Goal: Task Accomplishment & Management: Use online tool/utility

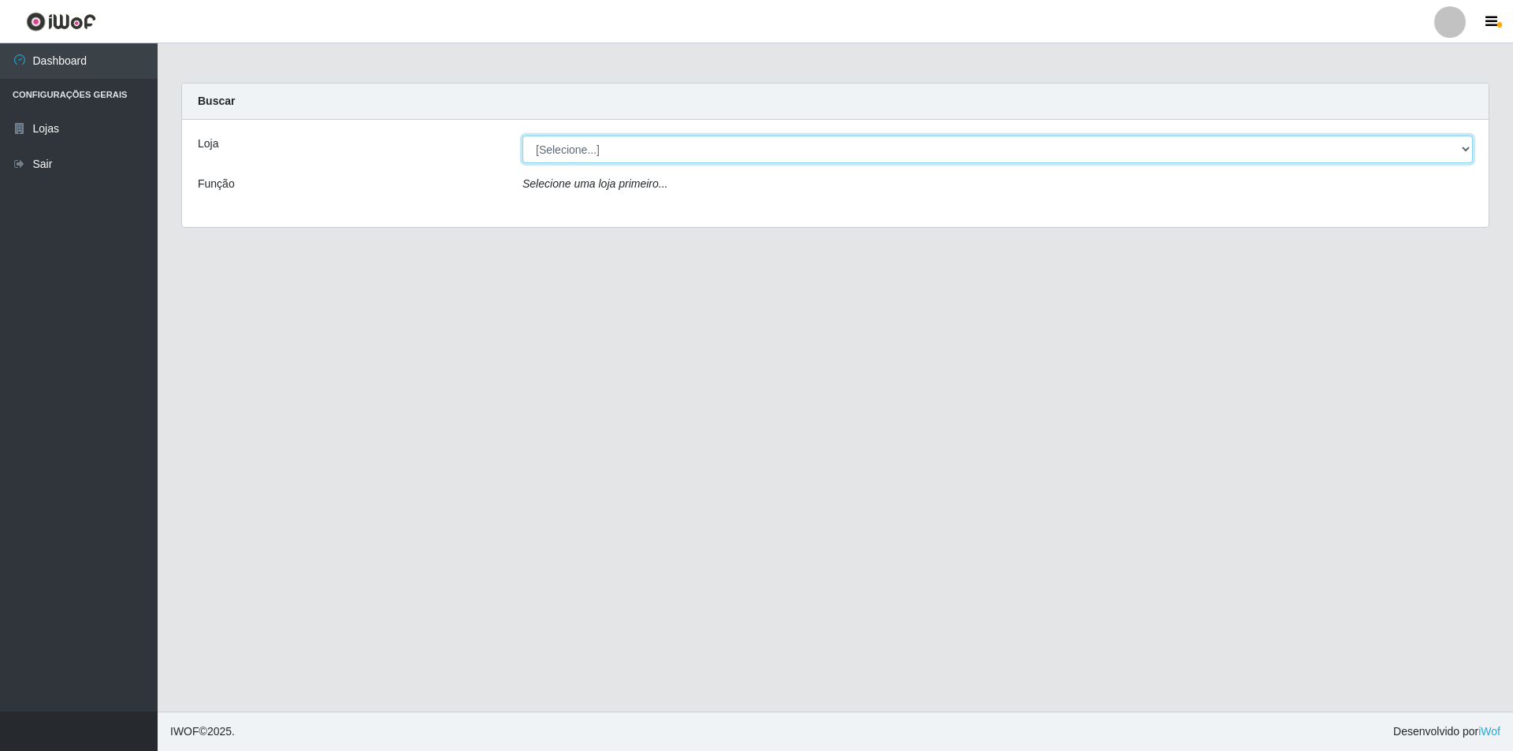
click at [712, 145] on select "[Selecione...] Atacado Vem - [STREET_ADDRESS]" at bounding box center [998, 150] width 951 height 28
select select "449"
click at [523, 136] on select "[Selecione...] Atacado Vem - [STREET_ADDRESS]" at bounding box center [998, 150] width 951 height 28
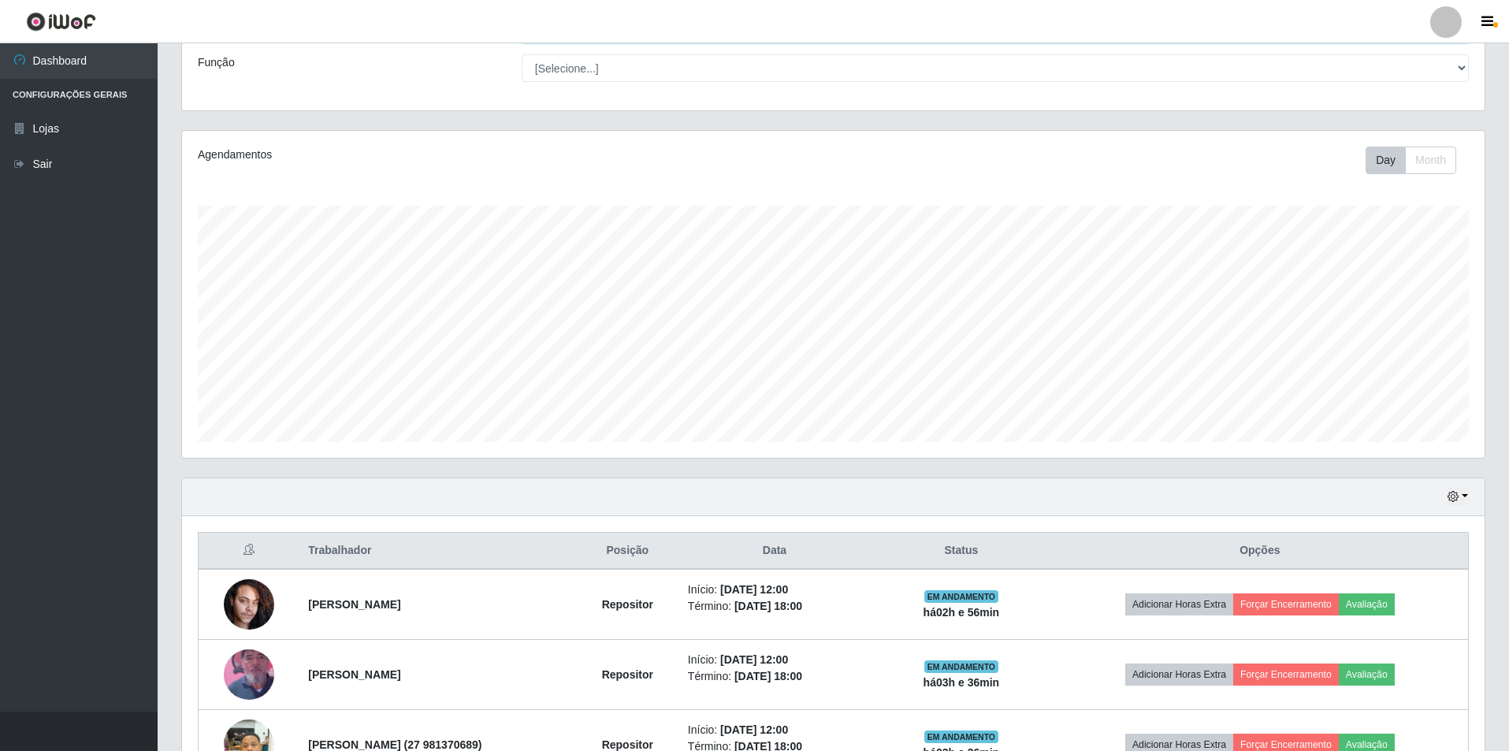
scroll to position [315, 0]
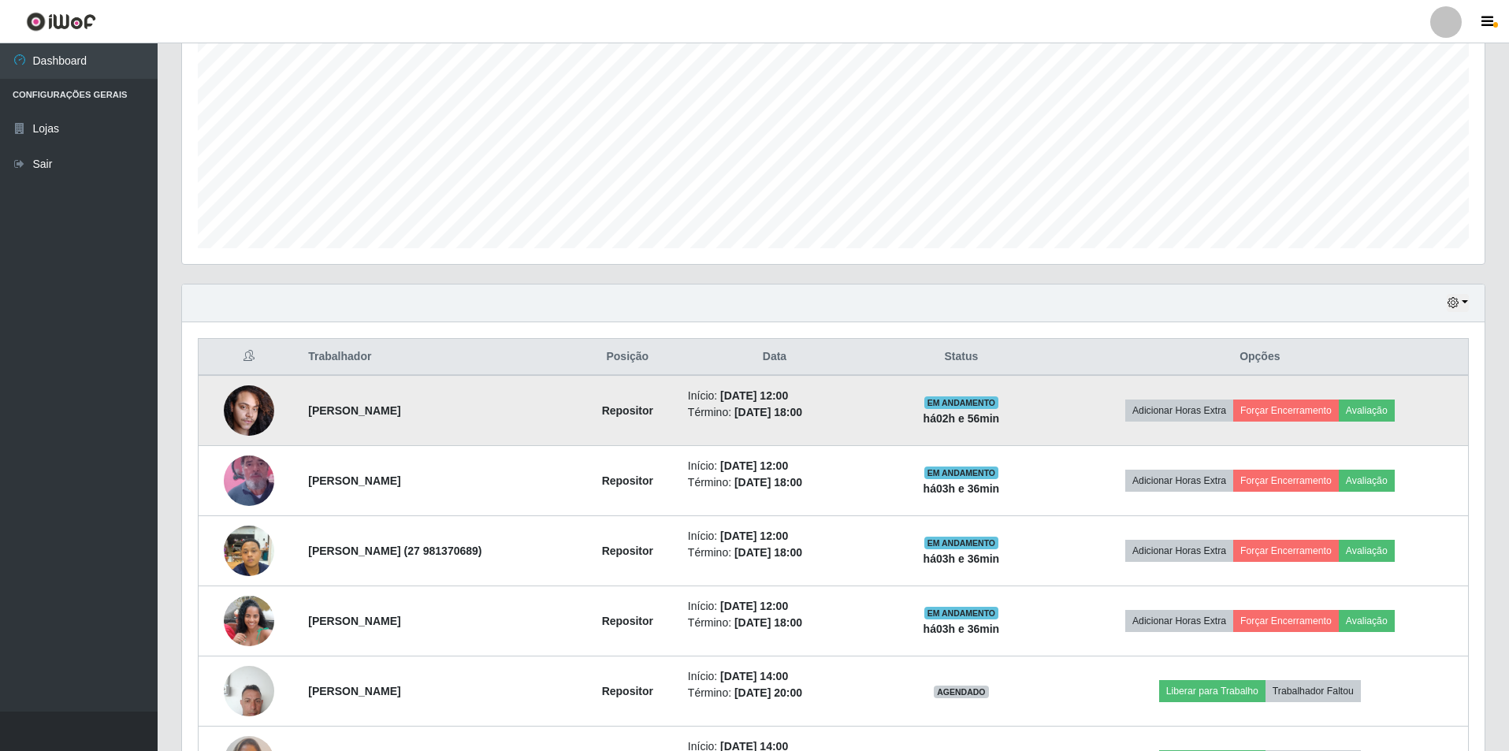
click at [235, 408] on img at bounding box center [249, 410] width 50 height 67
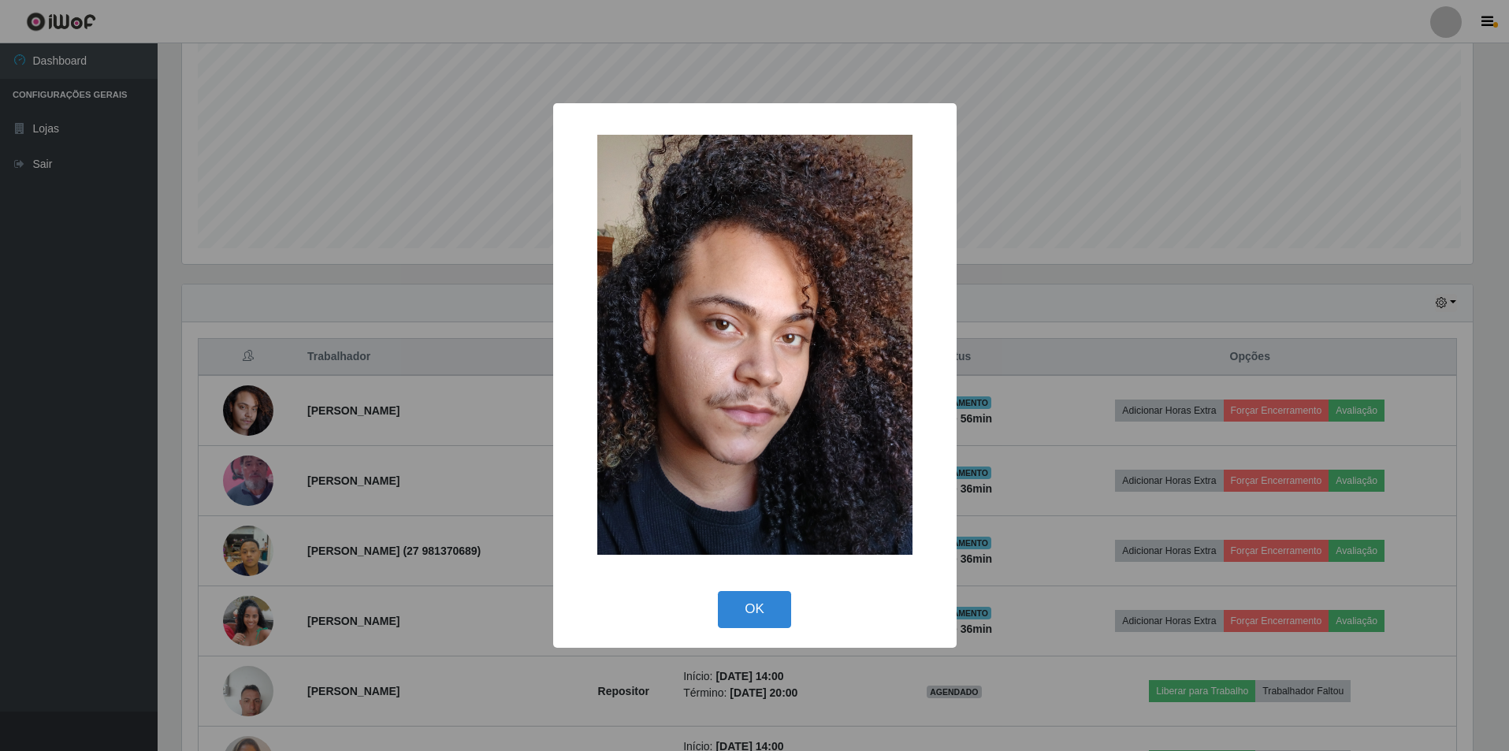
scroll to position [327, 1295]
click at [763, 617] on button "OK" at bounding box center [756, 609] width 73 height 37
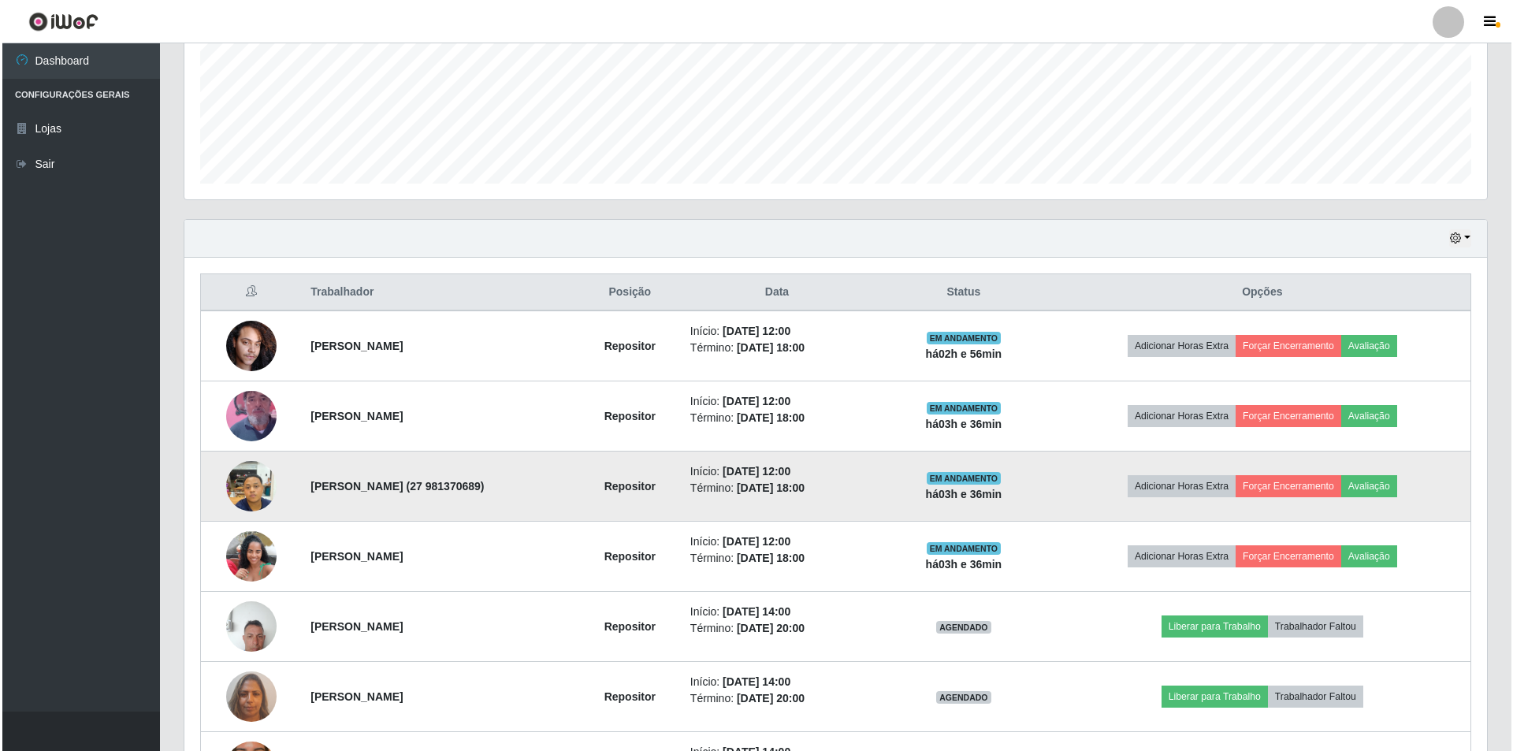
scroll to position [473, 0]
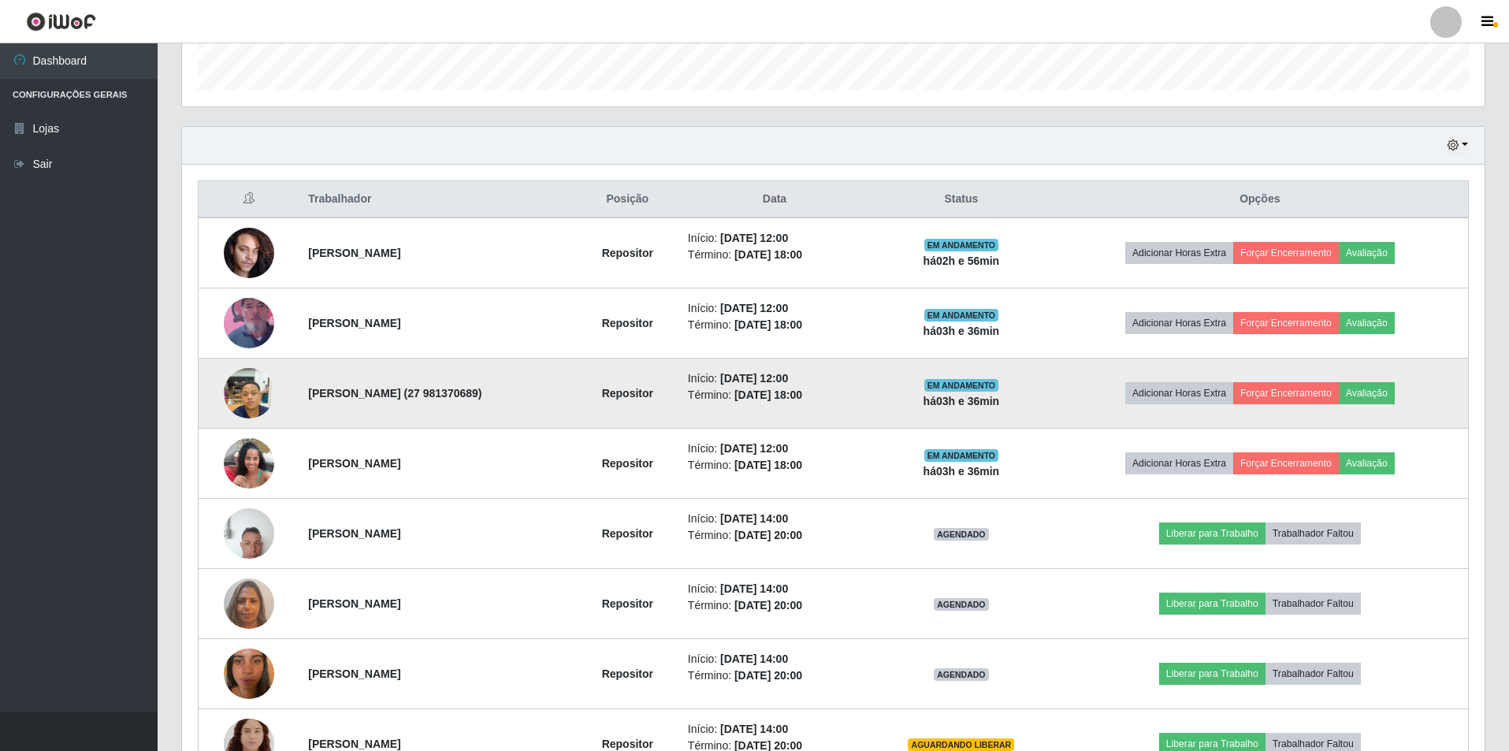
click at [252, 389] on img at bounding box center [249, 392] width 50 height 67
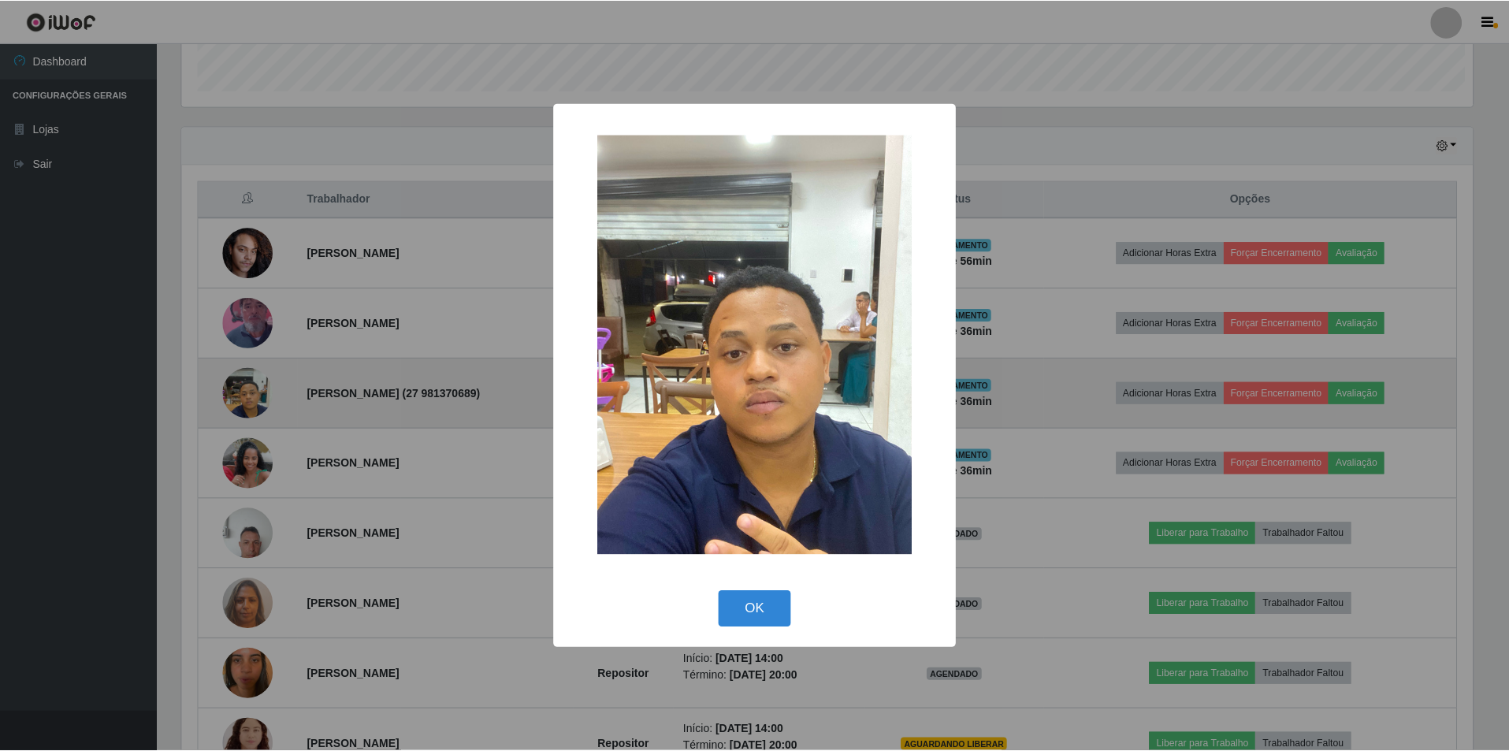
scroll to position [327, 1295]
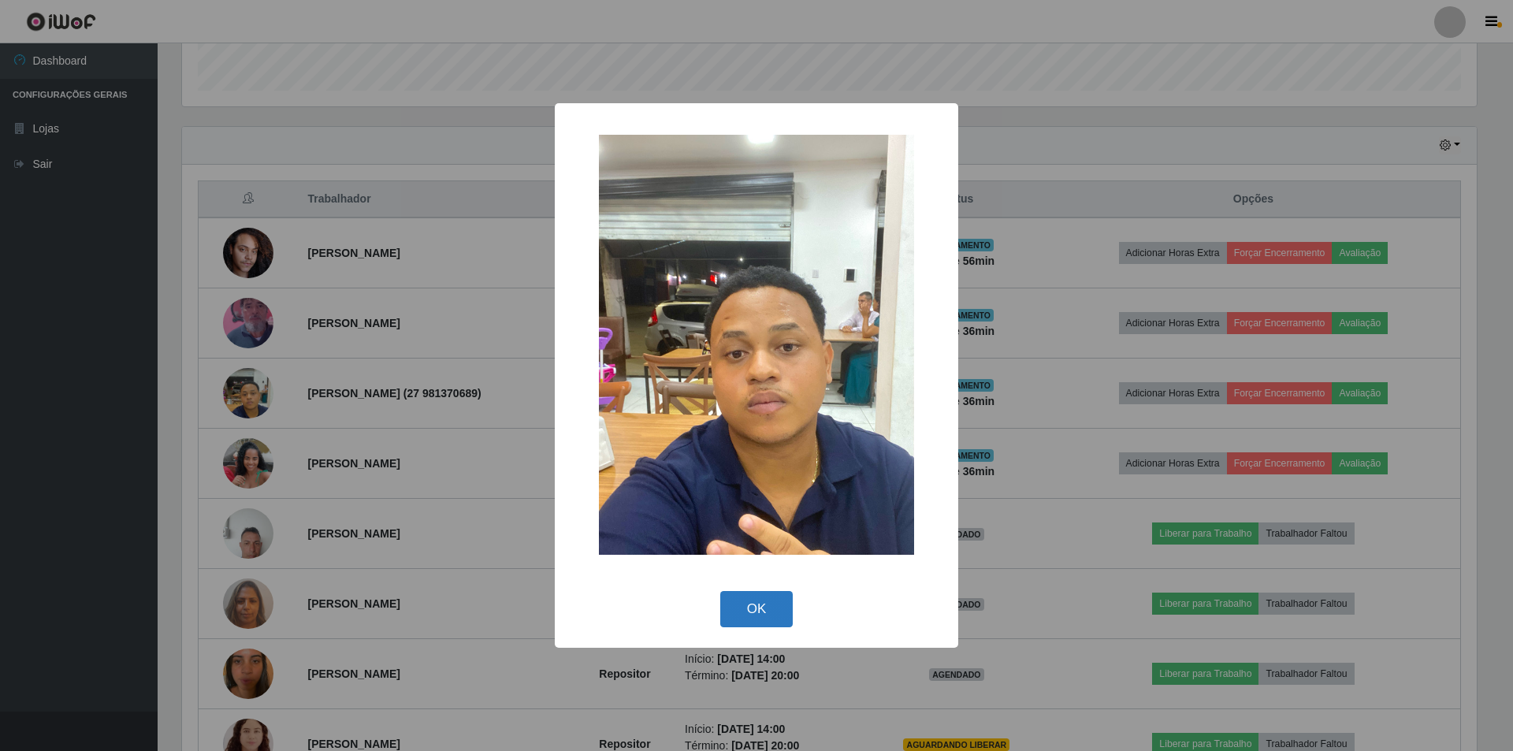
click at [755, 610] on button "OK" at bounding box center [756, 609] width 73 height 37
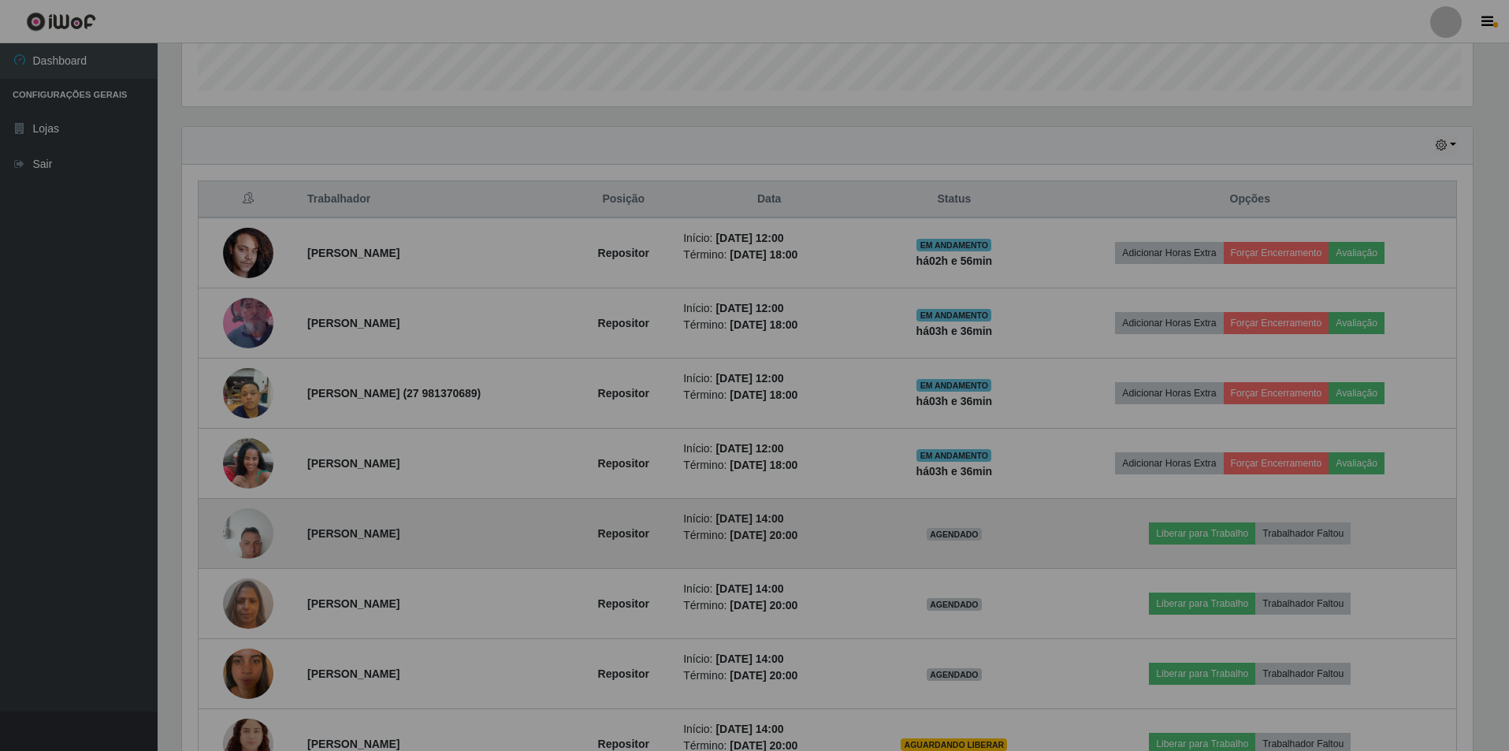
scroll to position [327, 1303]
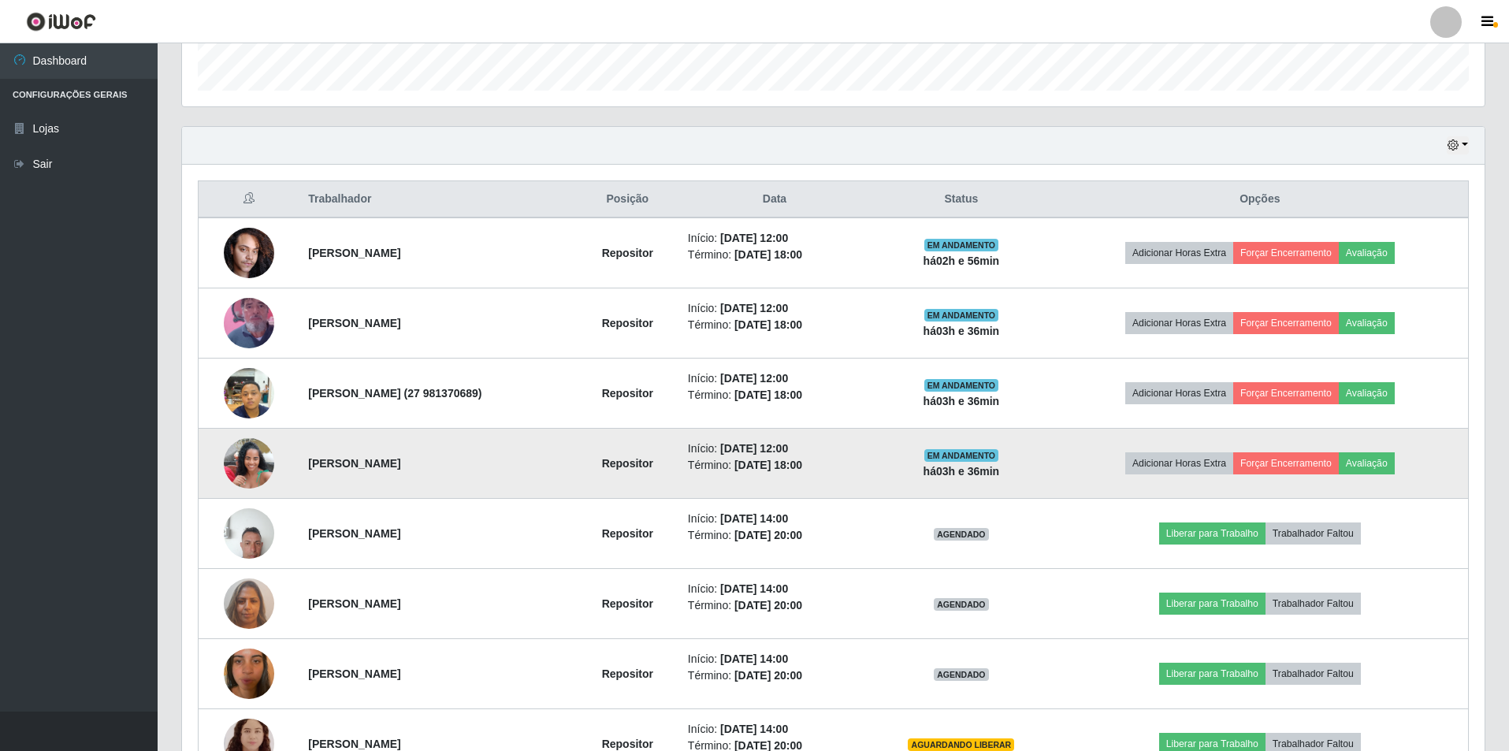
click at [261, 477] on img at bounding box center [249, 464] width 50 height 68
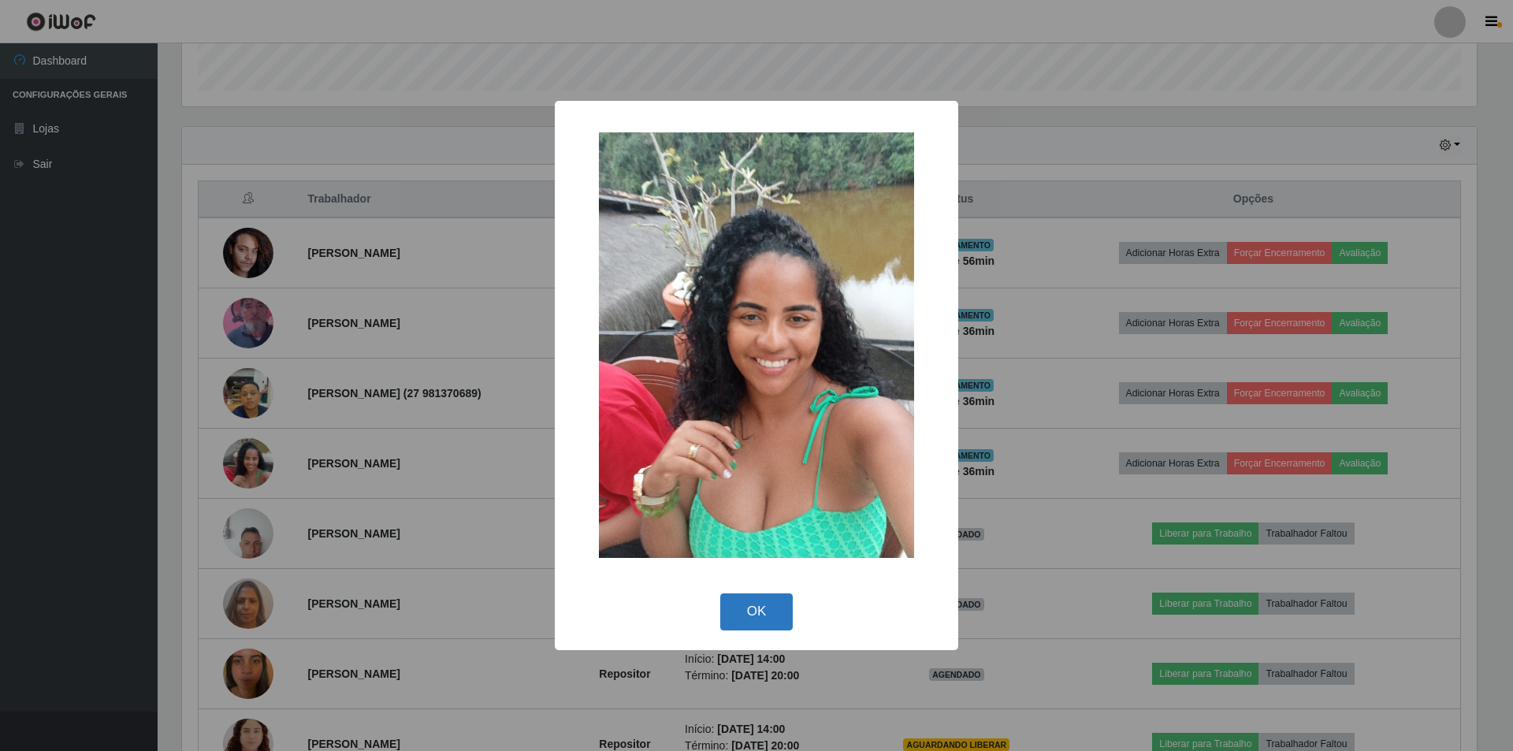
click at [754, 615] on button "OK" at bounding box center [756, 612] width 73 height 37
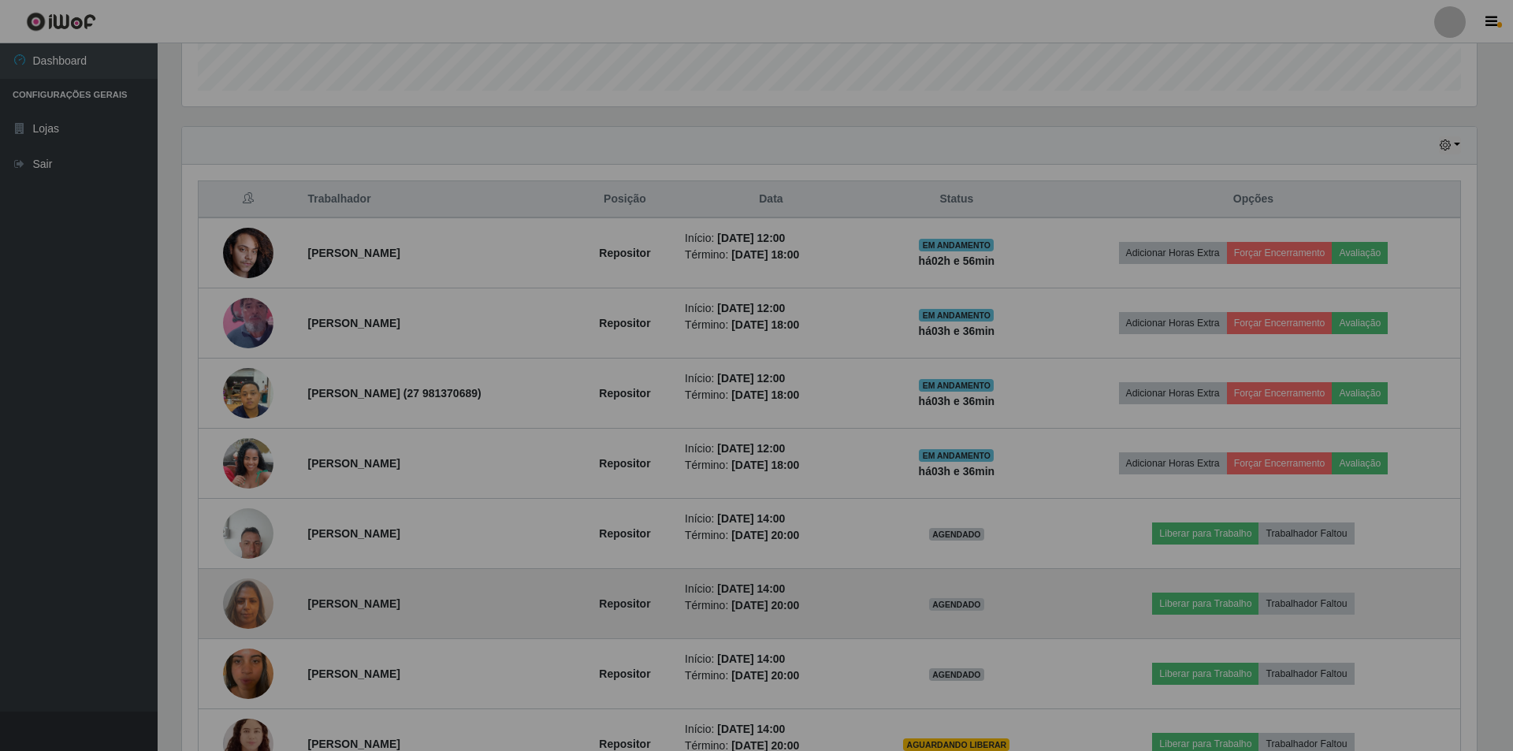
scroll to position [327, 1303]
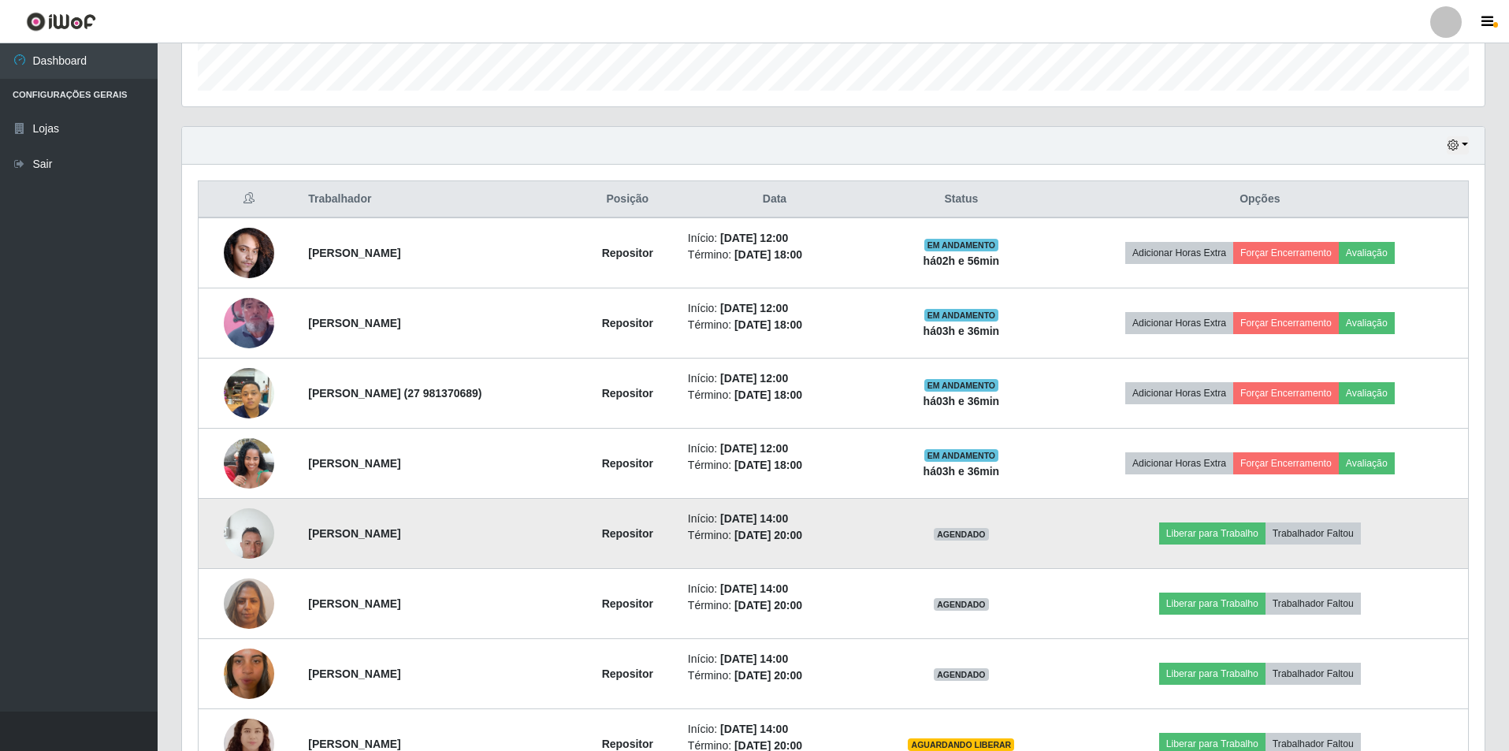
click at [252, 537] on img at bounding box center [249, 533] width 50 height 67
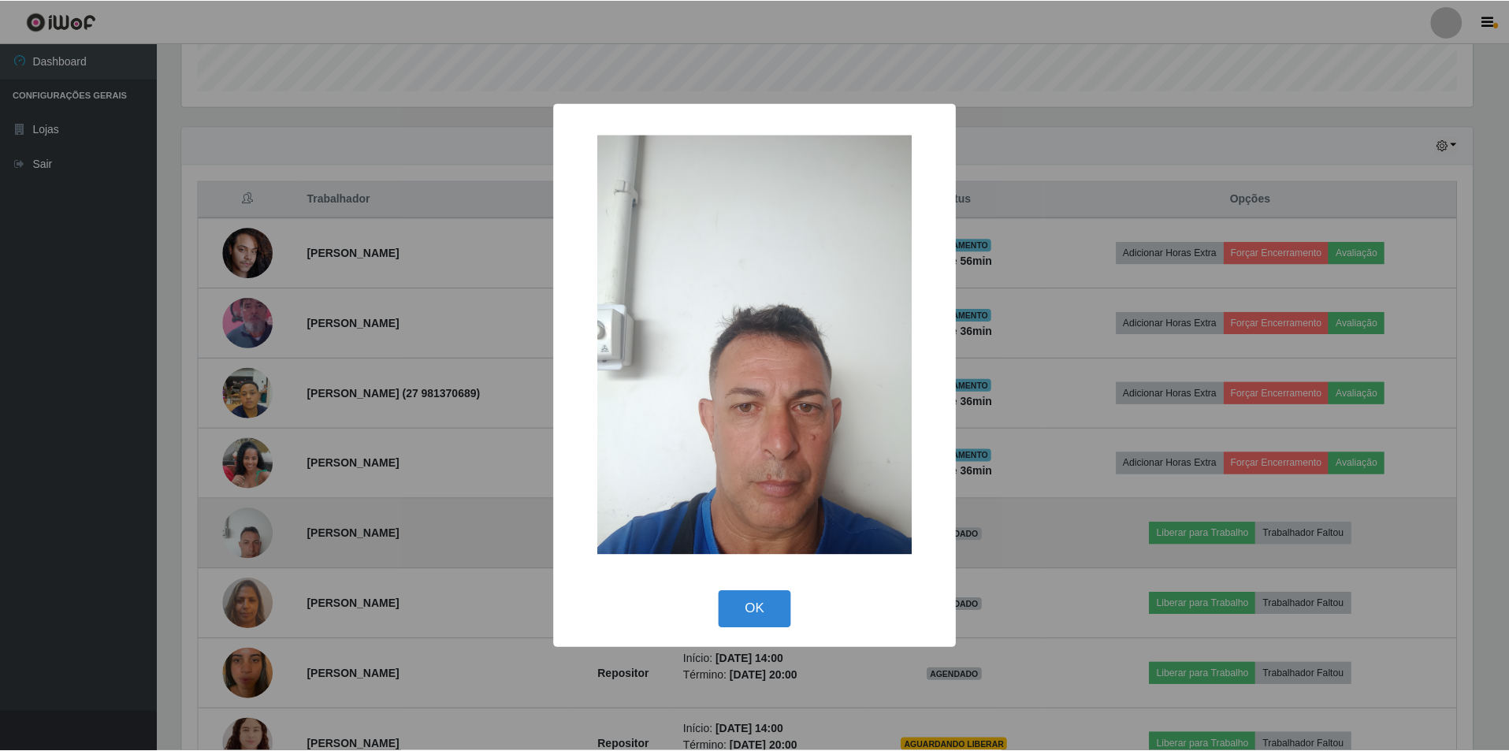
scroll to position [327, 1295]
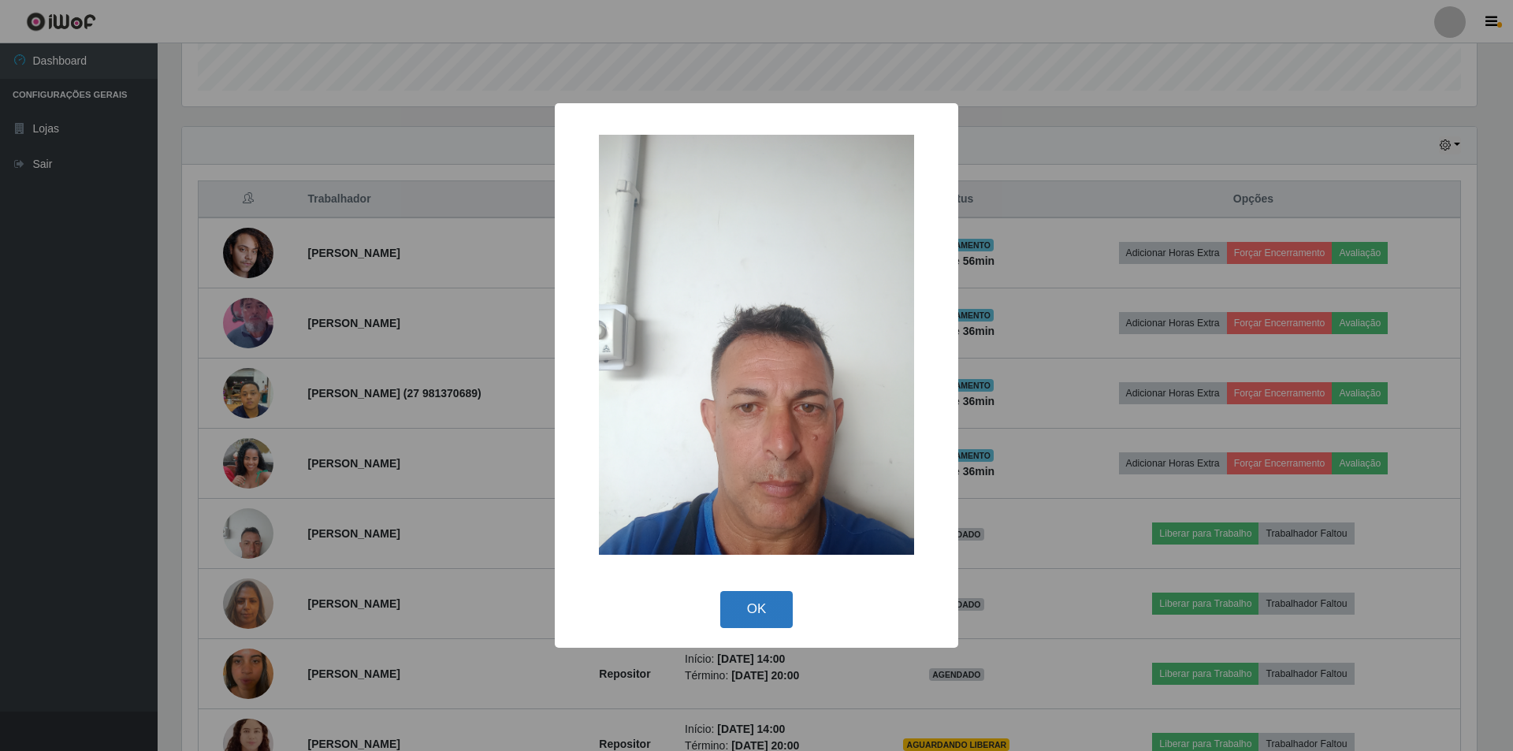
click at [744, 602] on button "OK" at bounding box center [756, 609] width 73 height 37
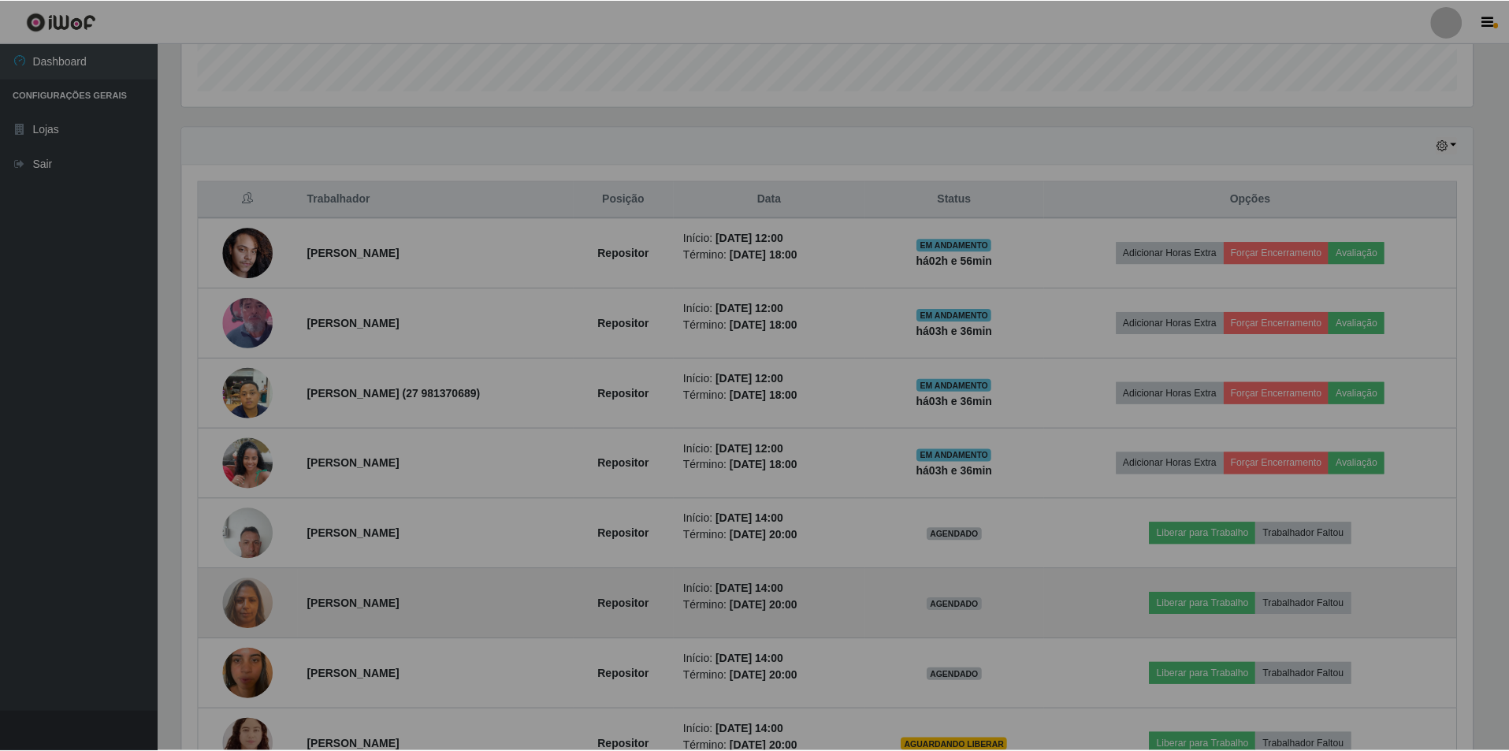
scroll to position [327, 1303]
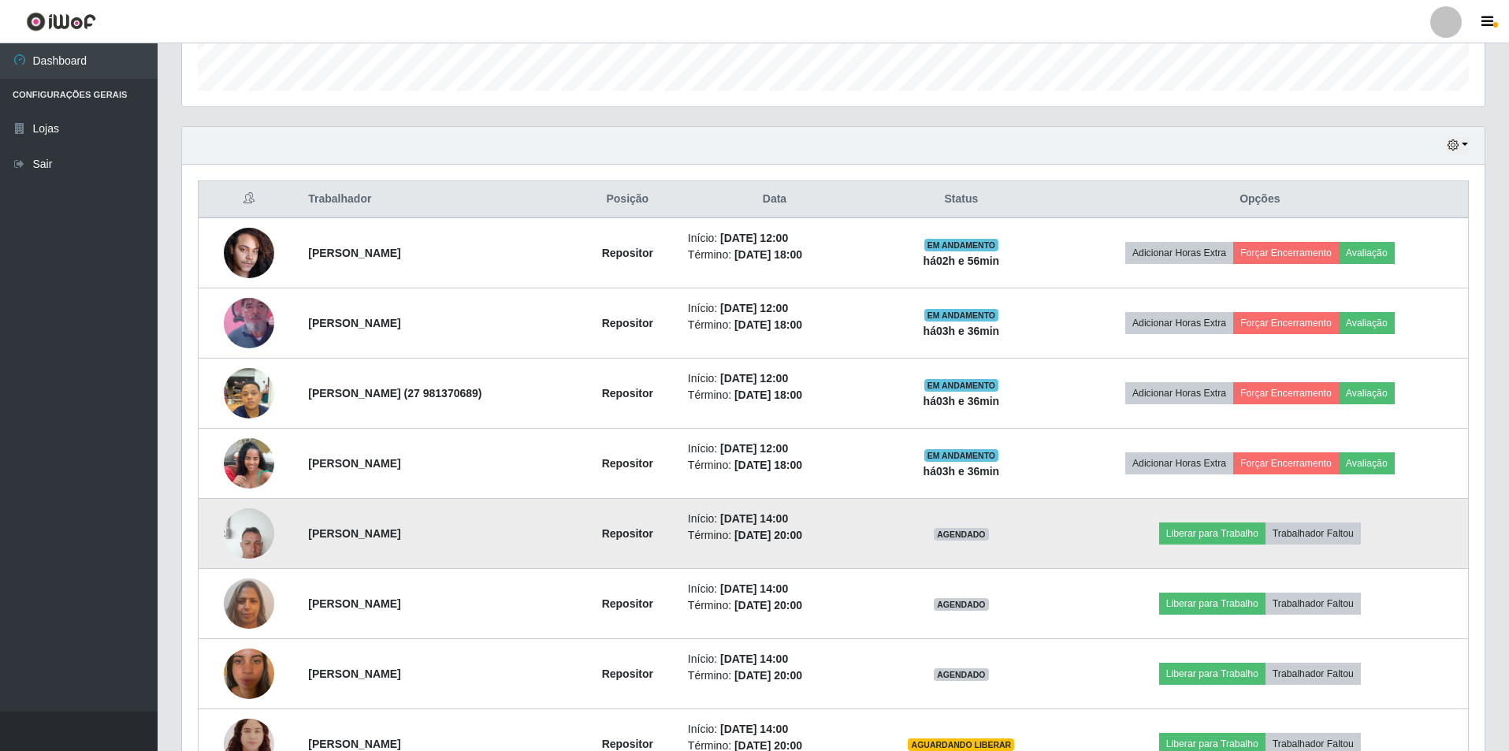
click at [251, 529] on img at bounding box center [249, 533] width 50 height 67
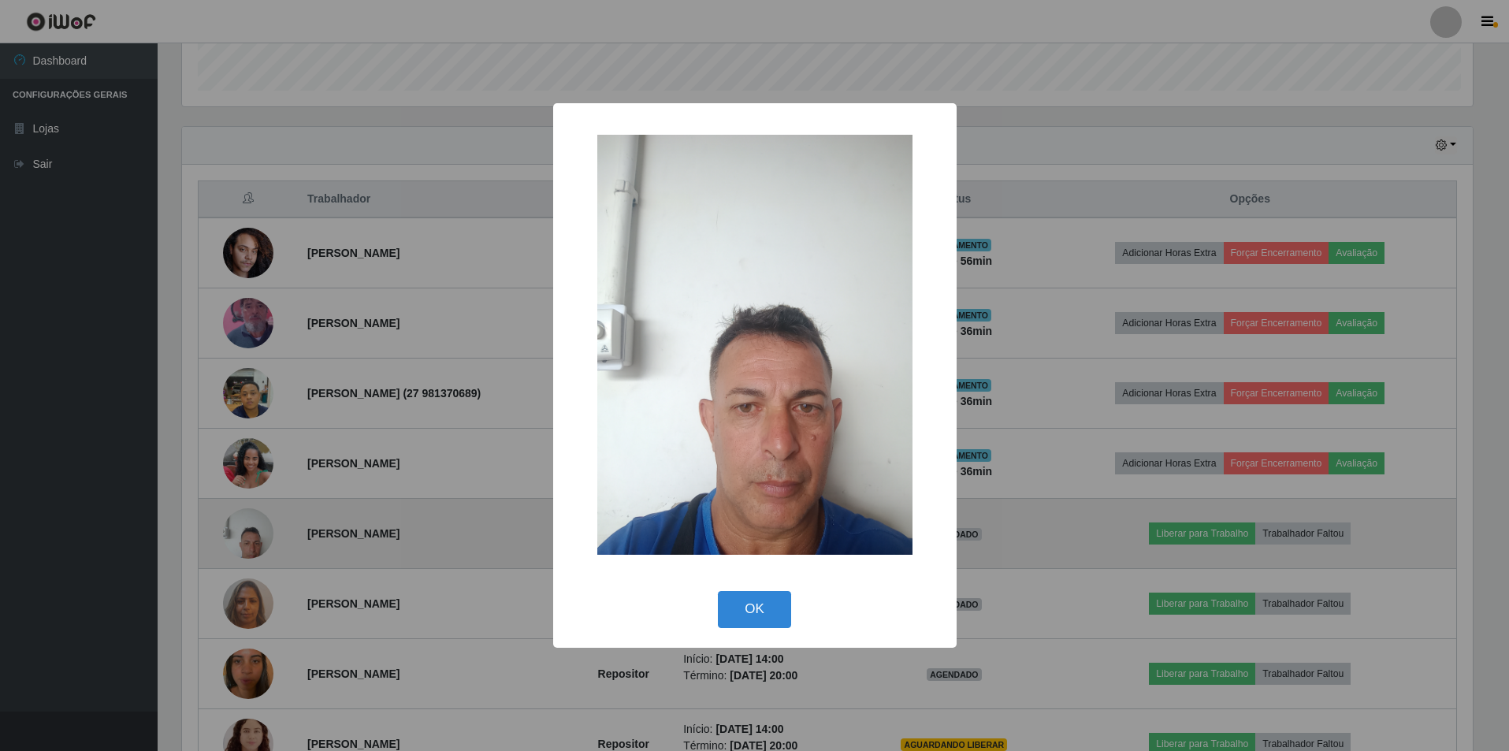
scroll to position [327, 1295]
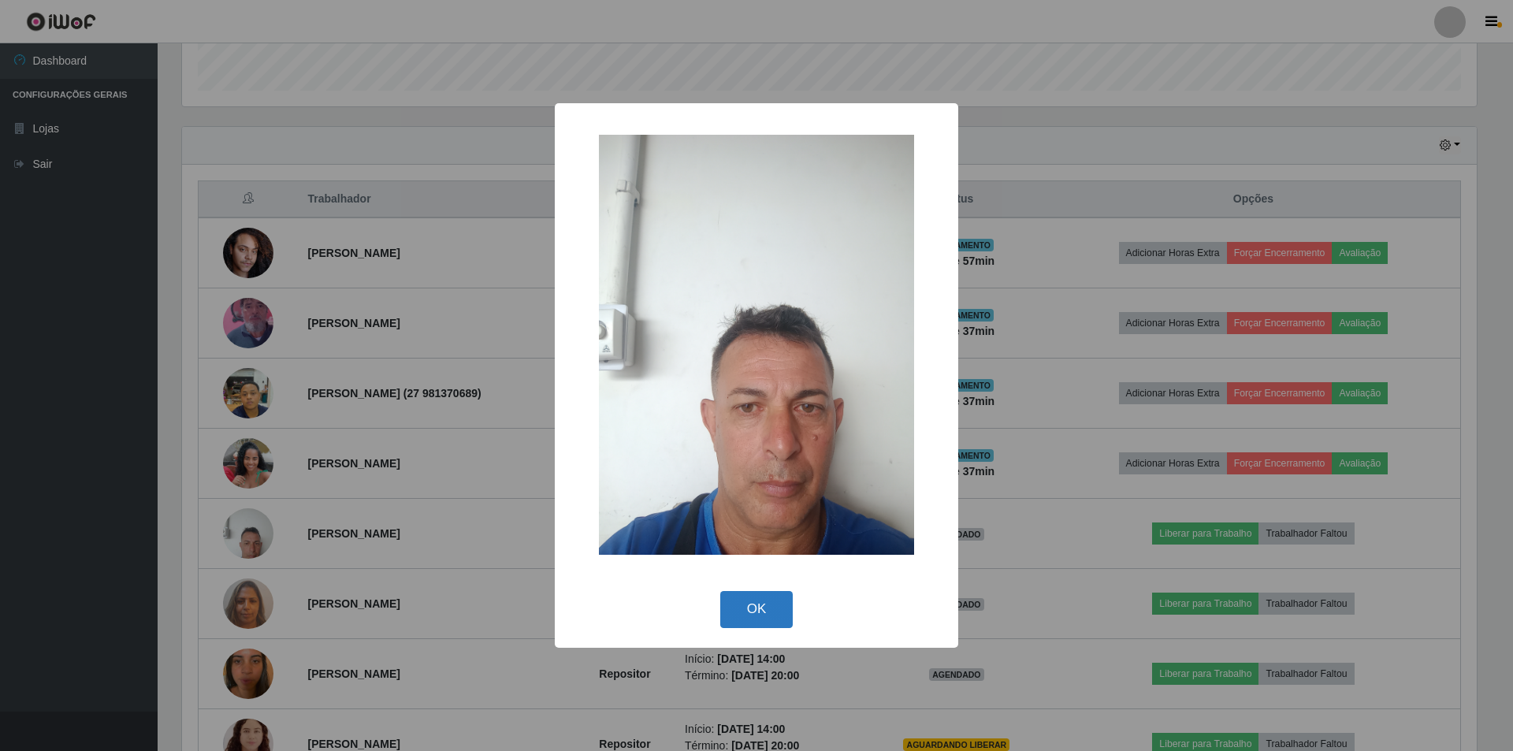
click at [748, 599] on button "OK" at bounding box center [756, 609] width 73 height 37
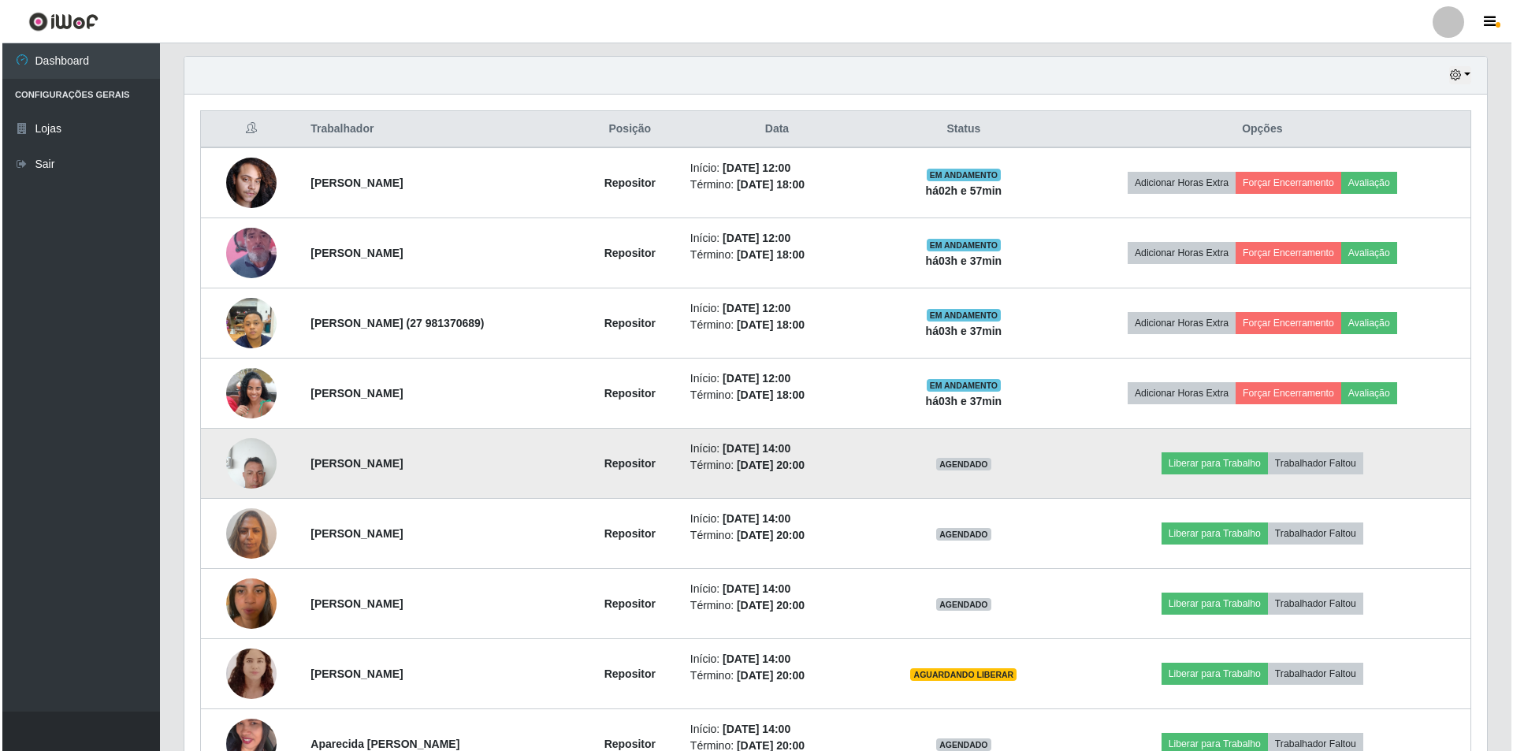
scroll to position [631, 0]
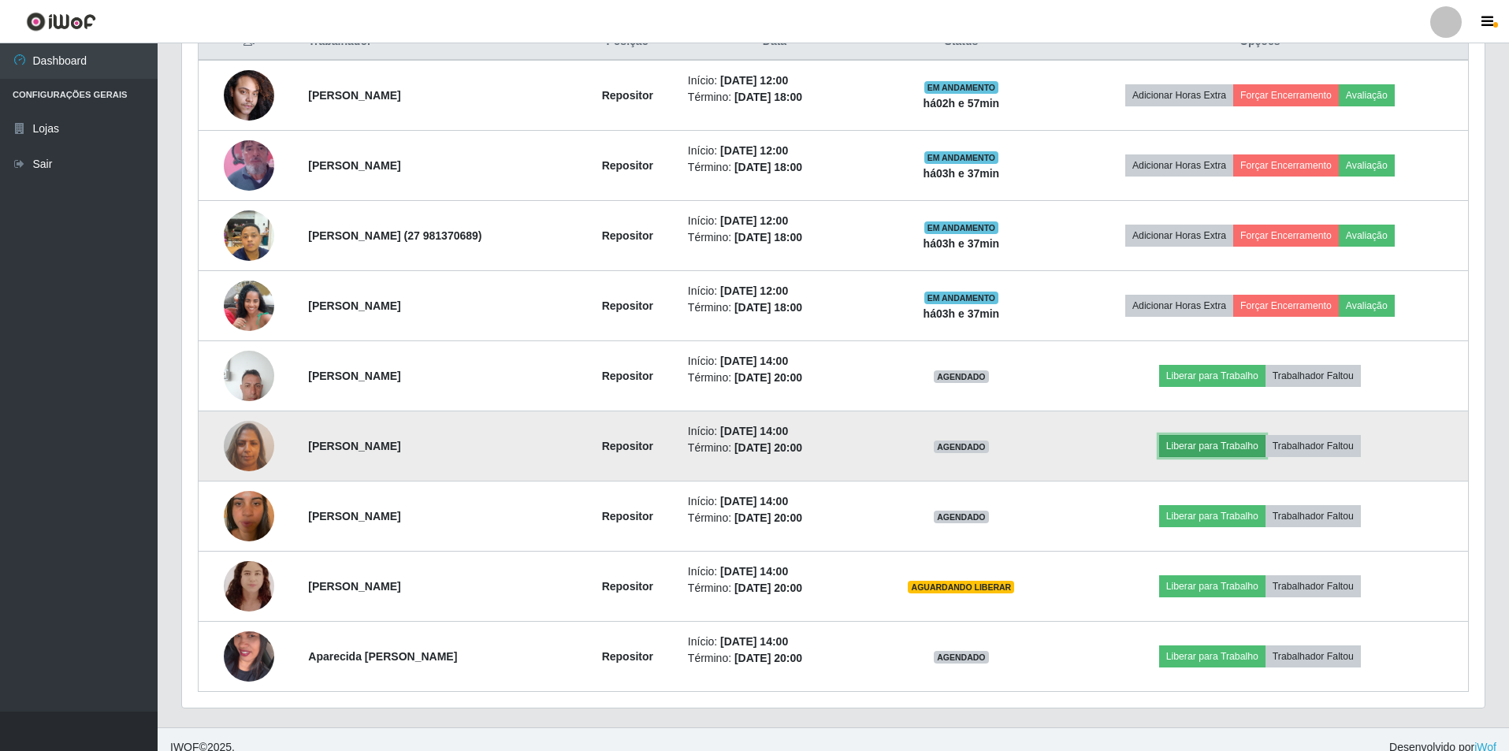
click at [1226, 441] on button "Liberar para Trabalho" at bounding box center [1212, 446] width 106 height 22
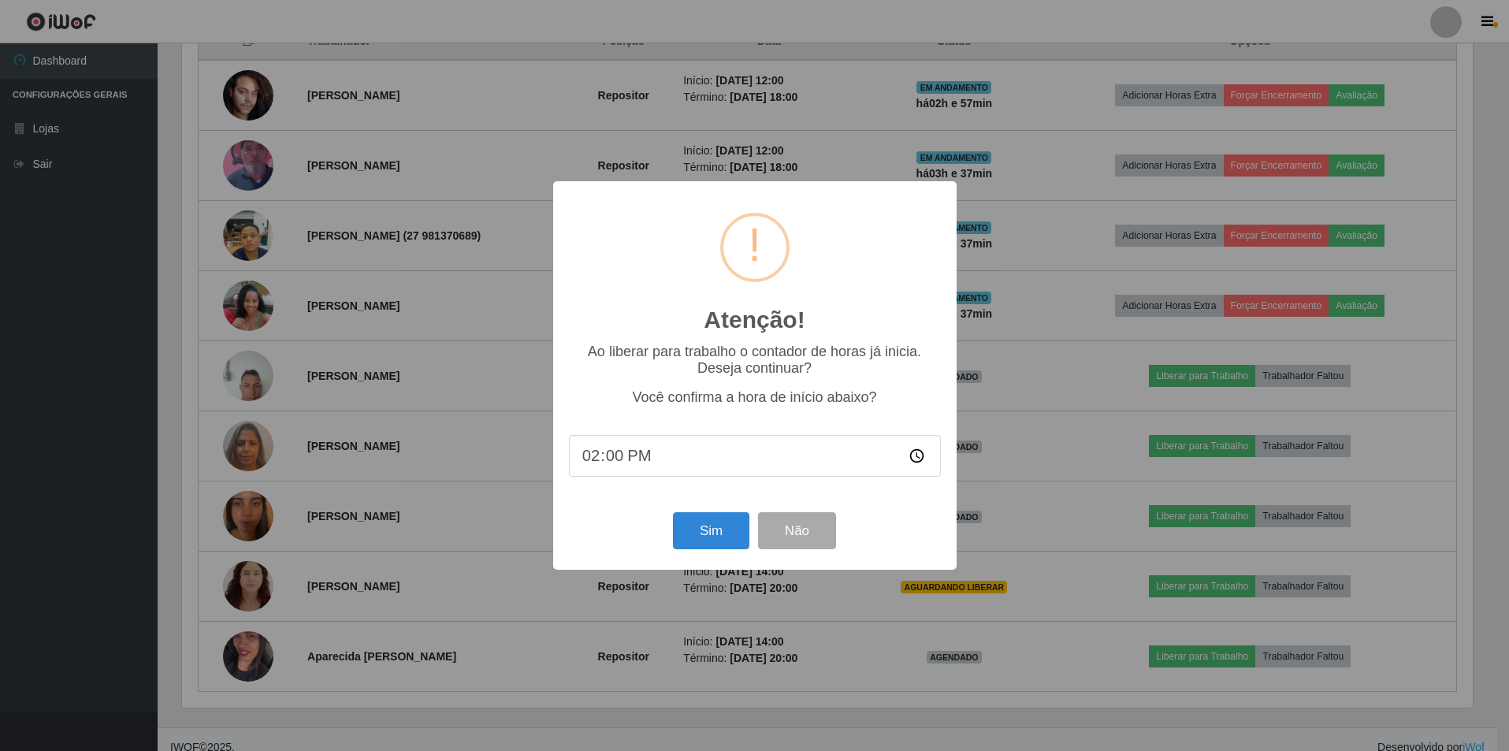
scroll to position [327, 1295]
click at [708, 531] on button "Sim" at bounding box center [713, 530] width 76 height 37
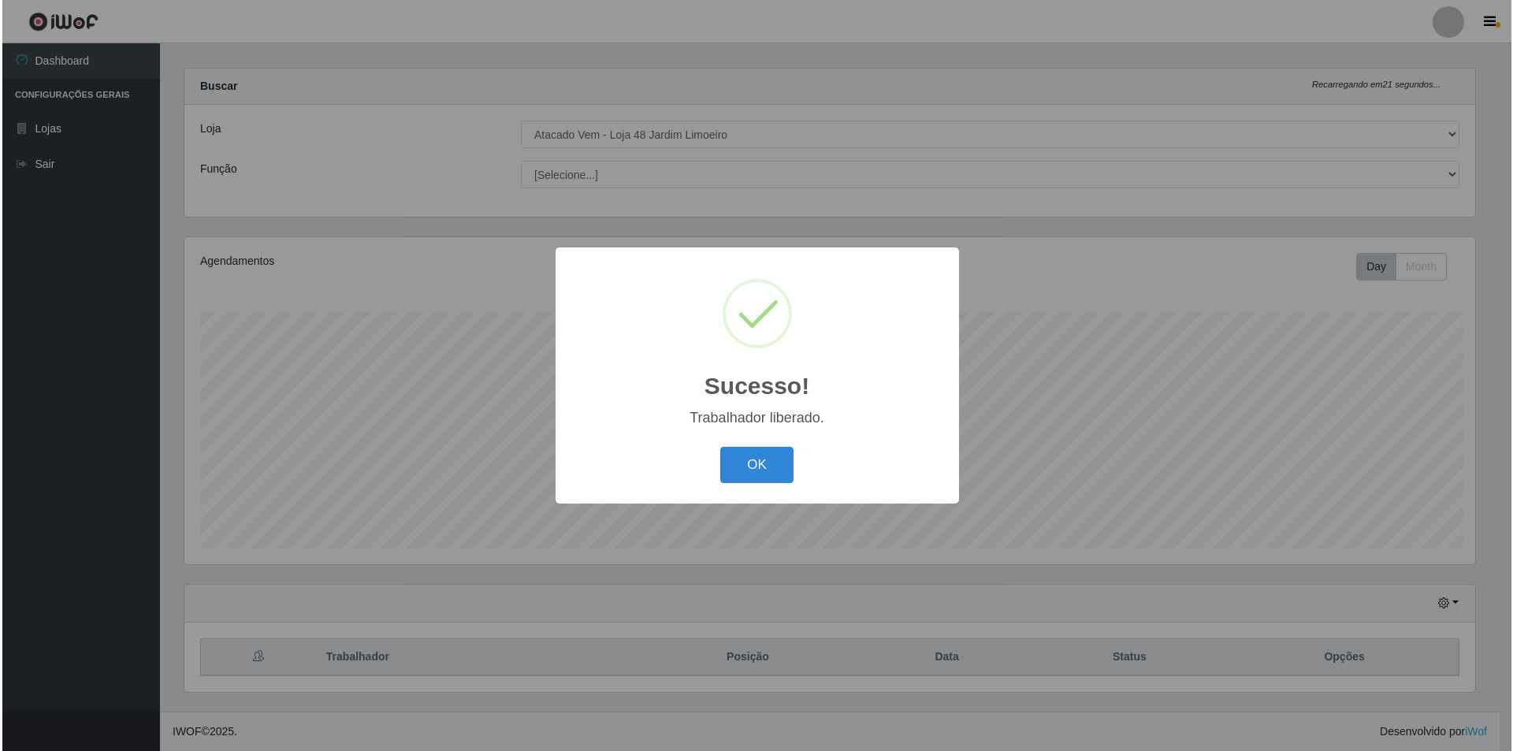
scroll to position [0, 0]
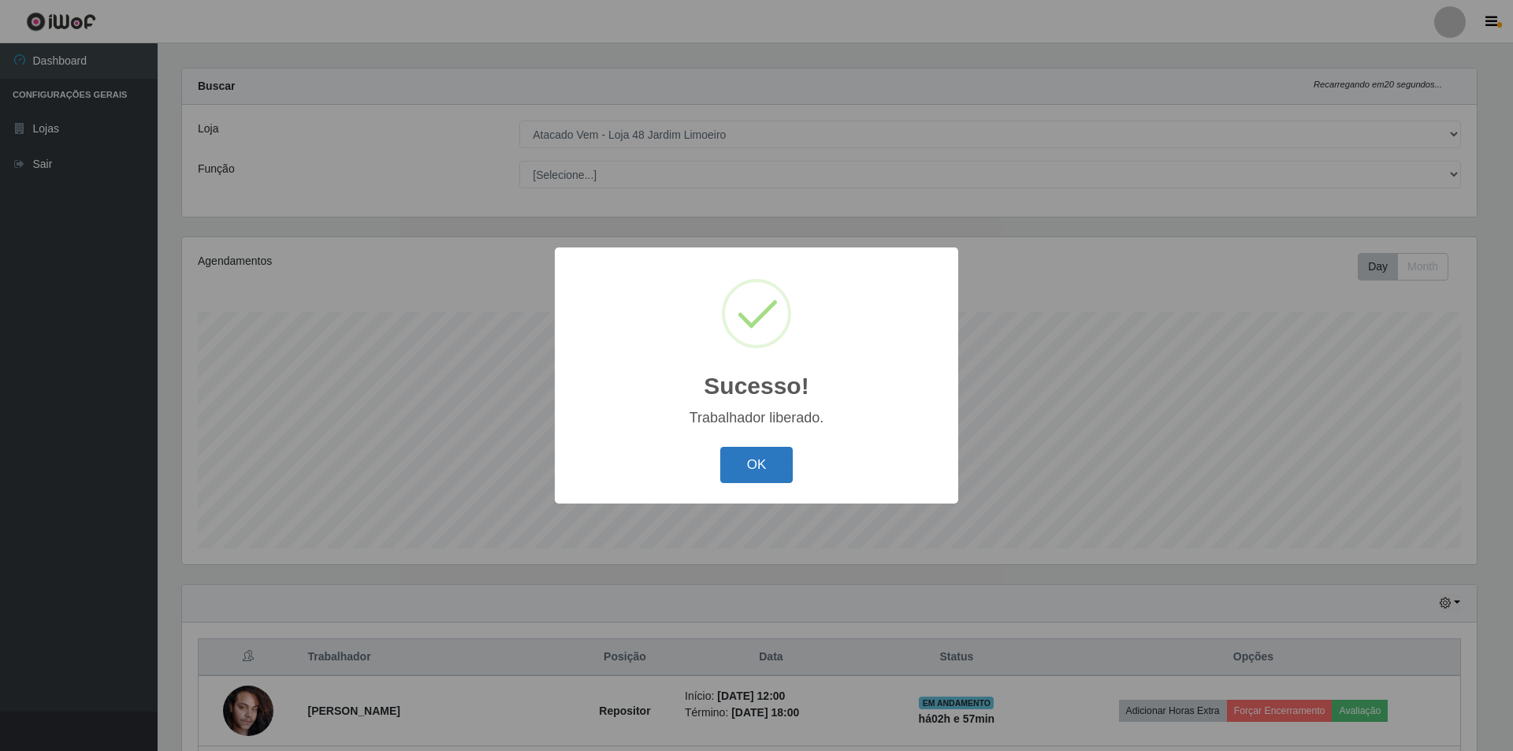
click at [745, 465] on button "OK" at bounding box center [756, 465] width 73 height 37
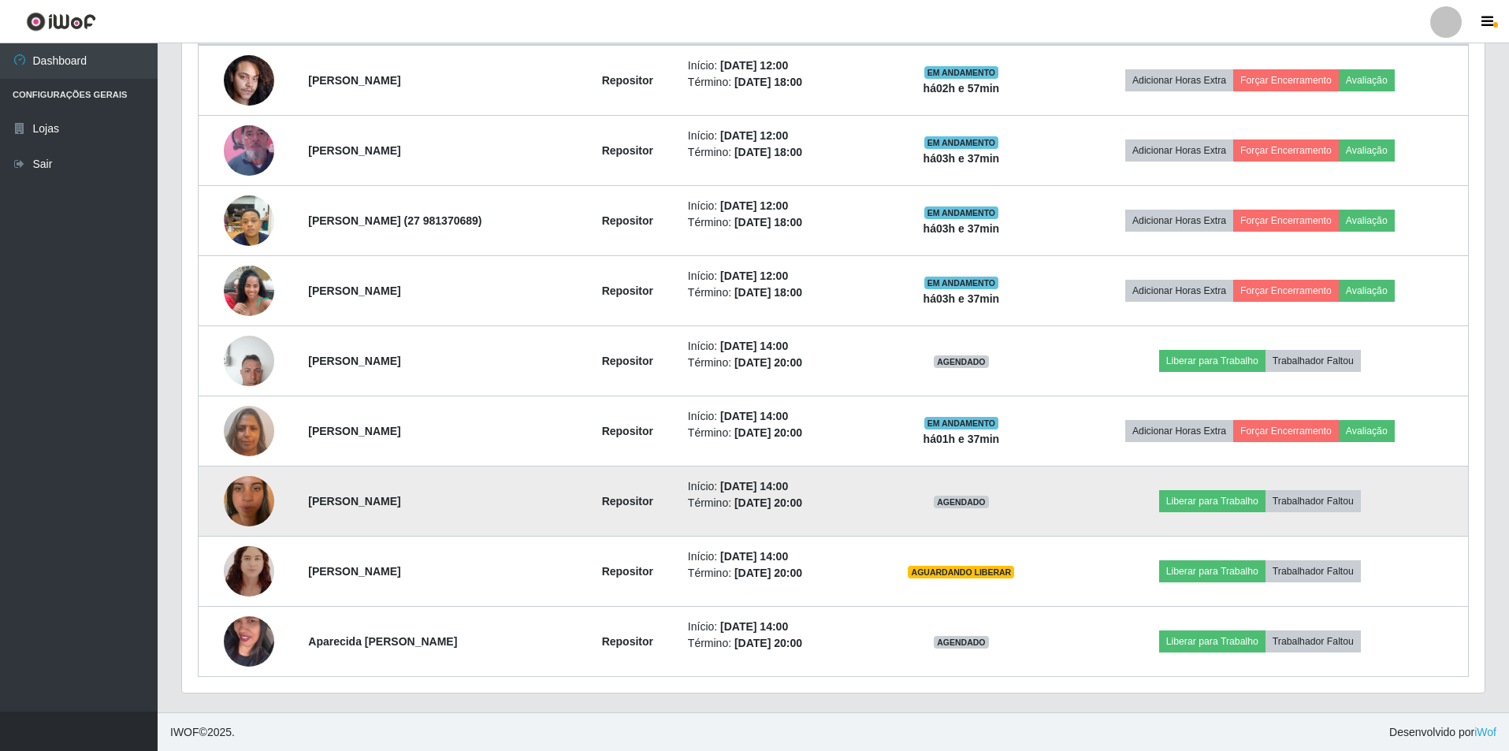
click at [245, 503] on img at bounding box center [249, 501] width 50 height 90
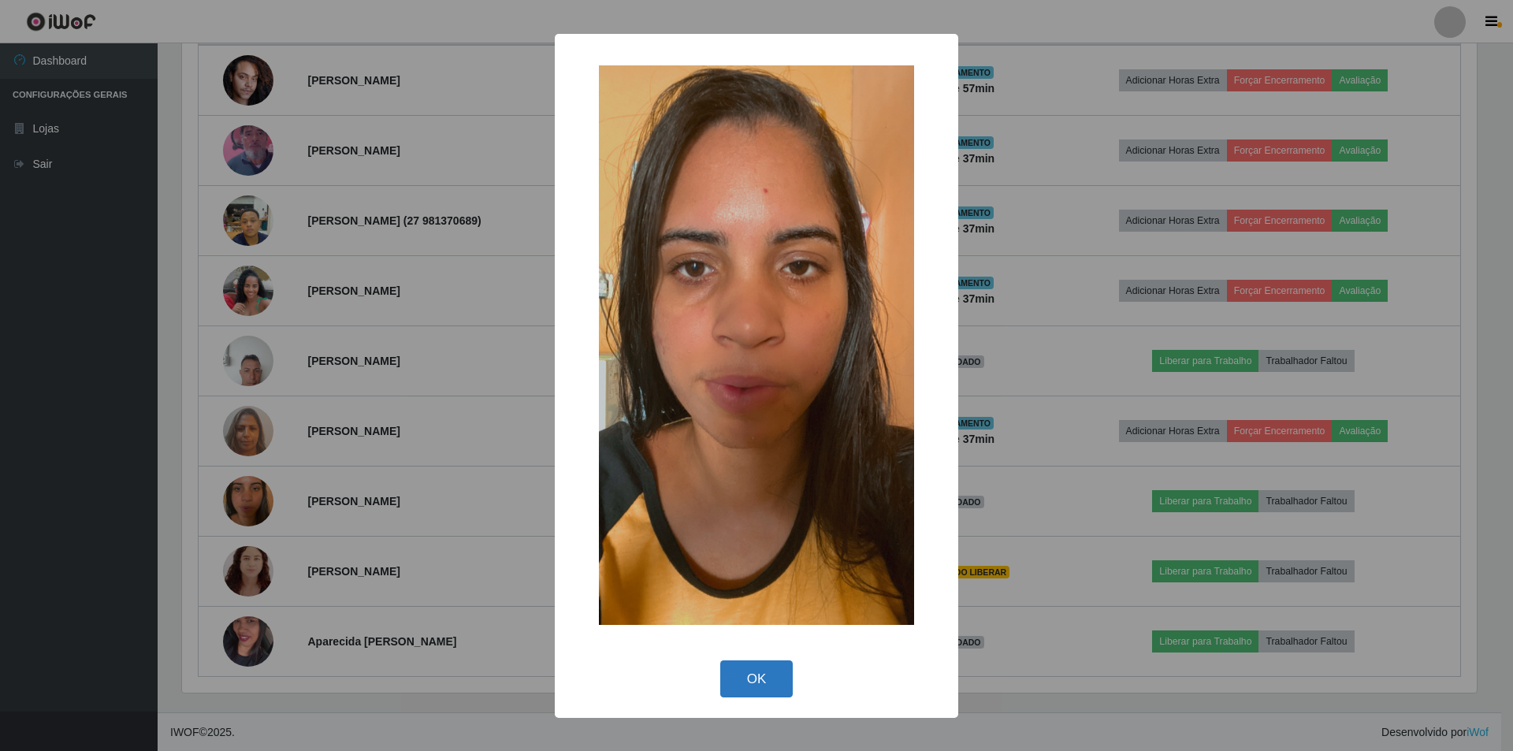
click at [748, 684] on button "OK" at bounding box center [756, 679] width 73 height 37
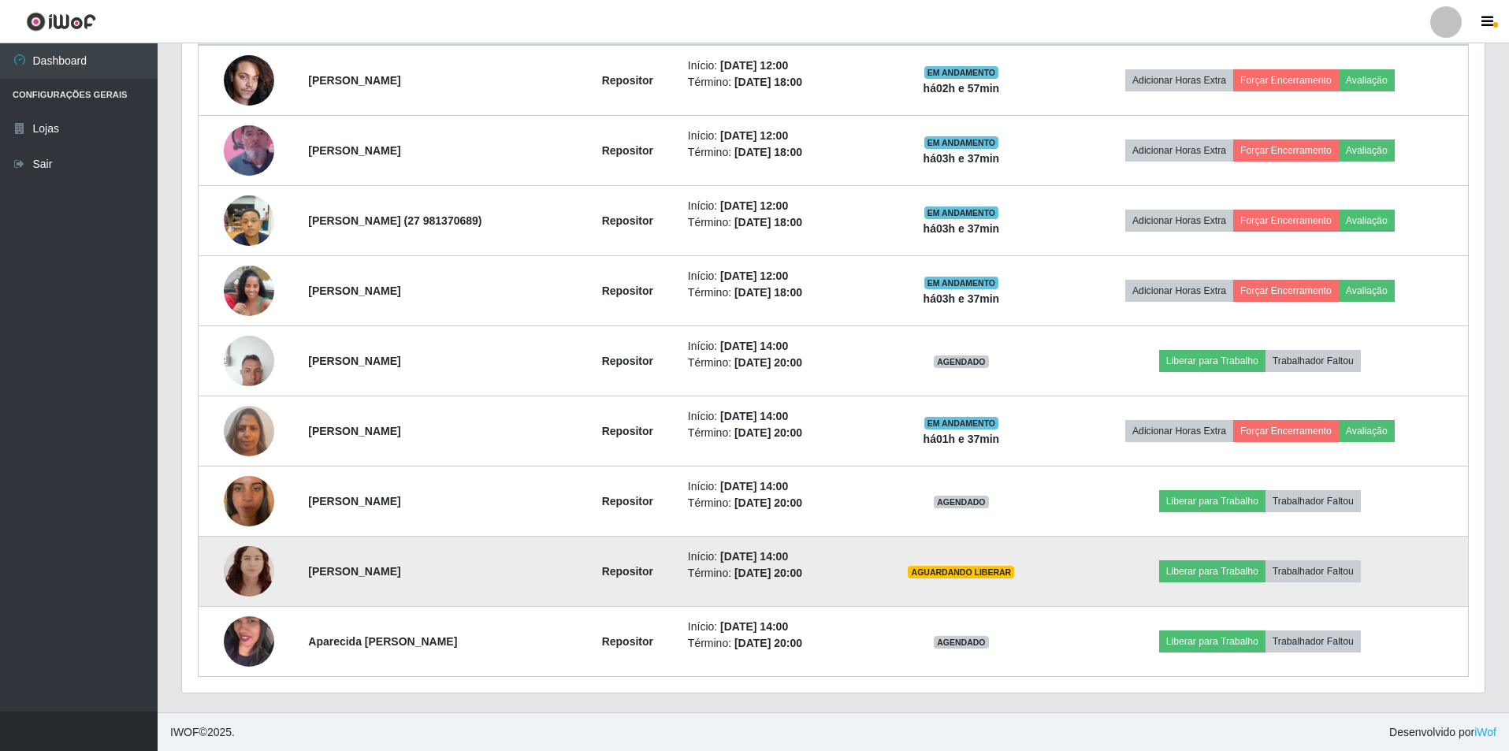
click at [256, 566] on img at bounding box center [249, 571] width 50 height 64
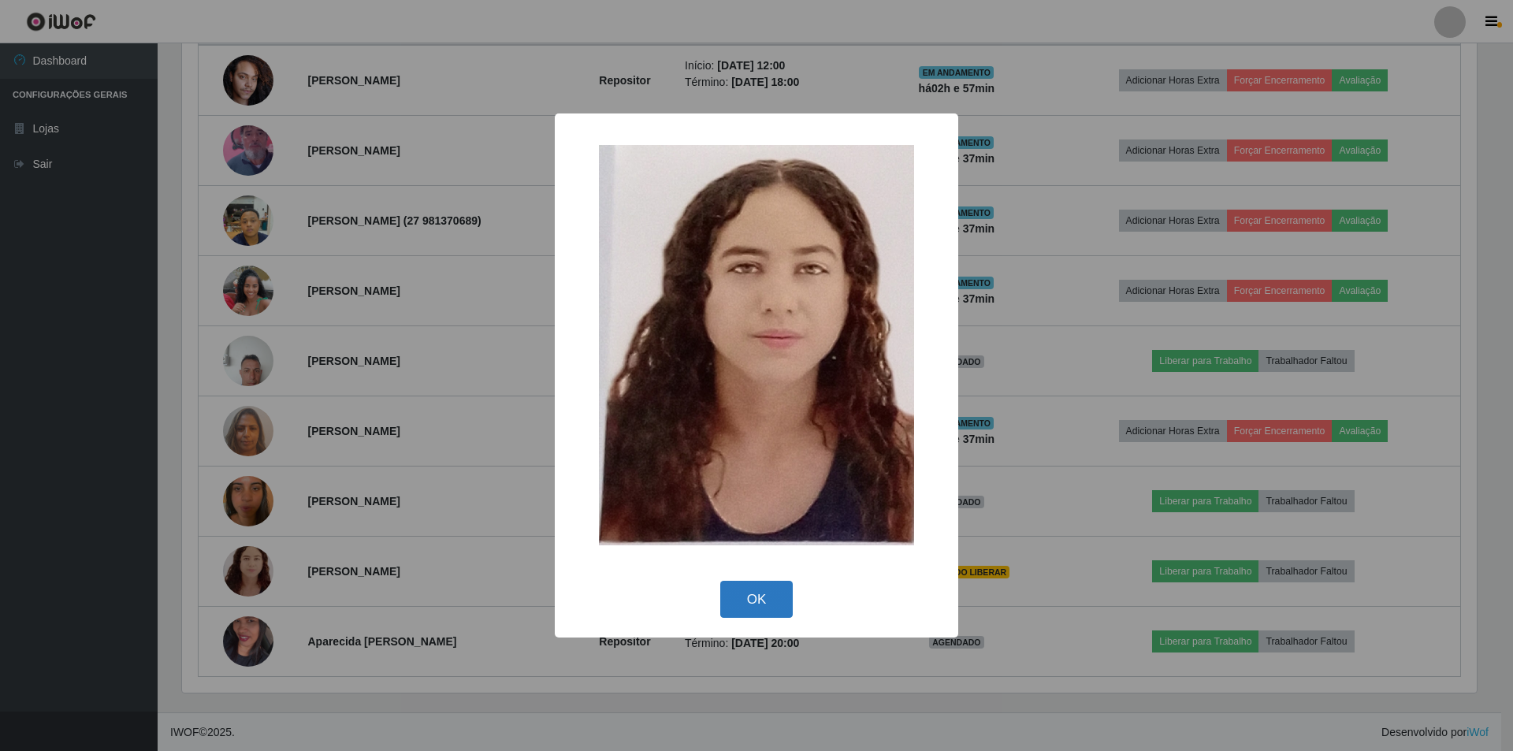
click at [775, 593] on button "OK" at bounding box center [756, 599] width 73 height 37
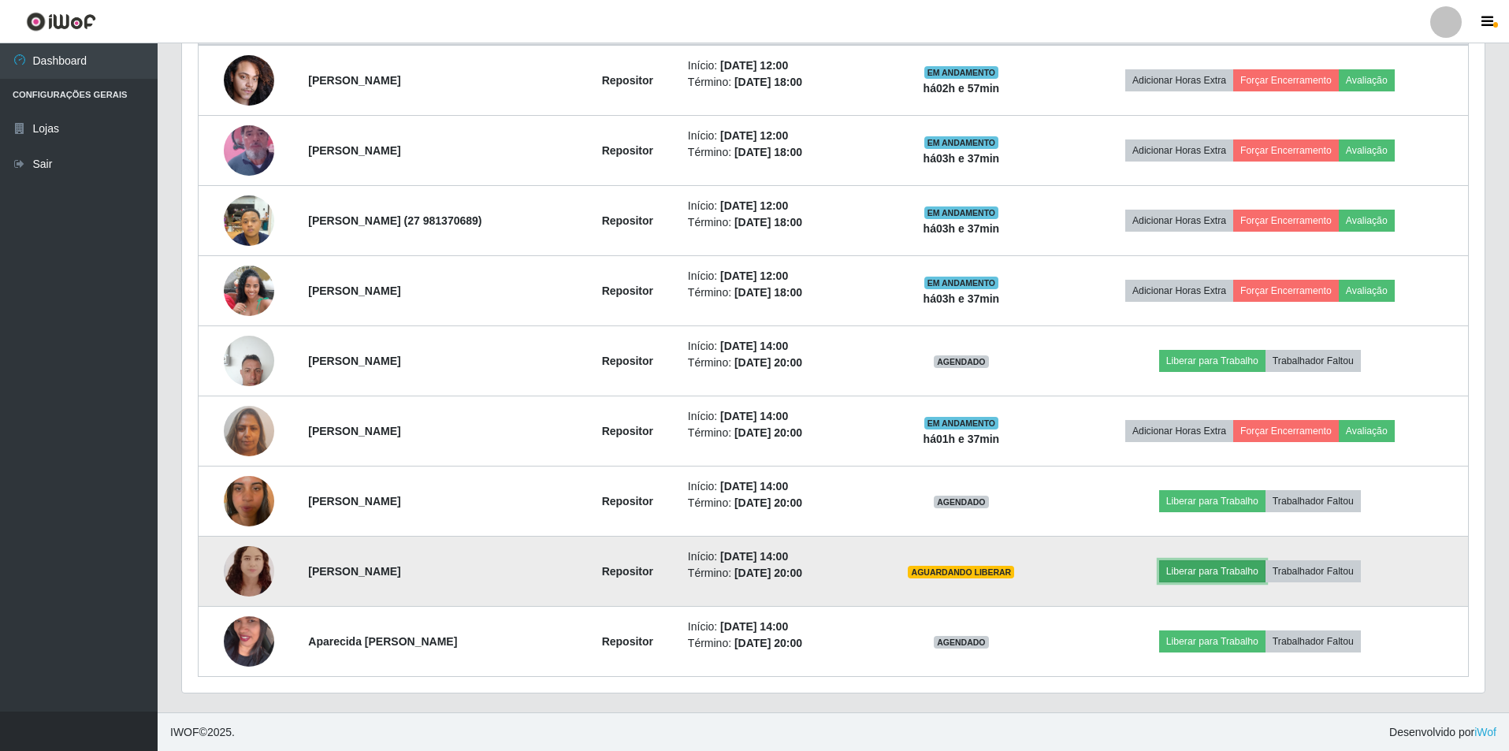
click at [1237, 570] on button "Liberar para Trabalho" at bounding box center [1212, 571] width 106 height 22
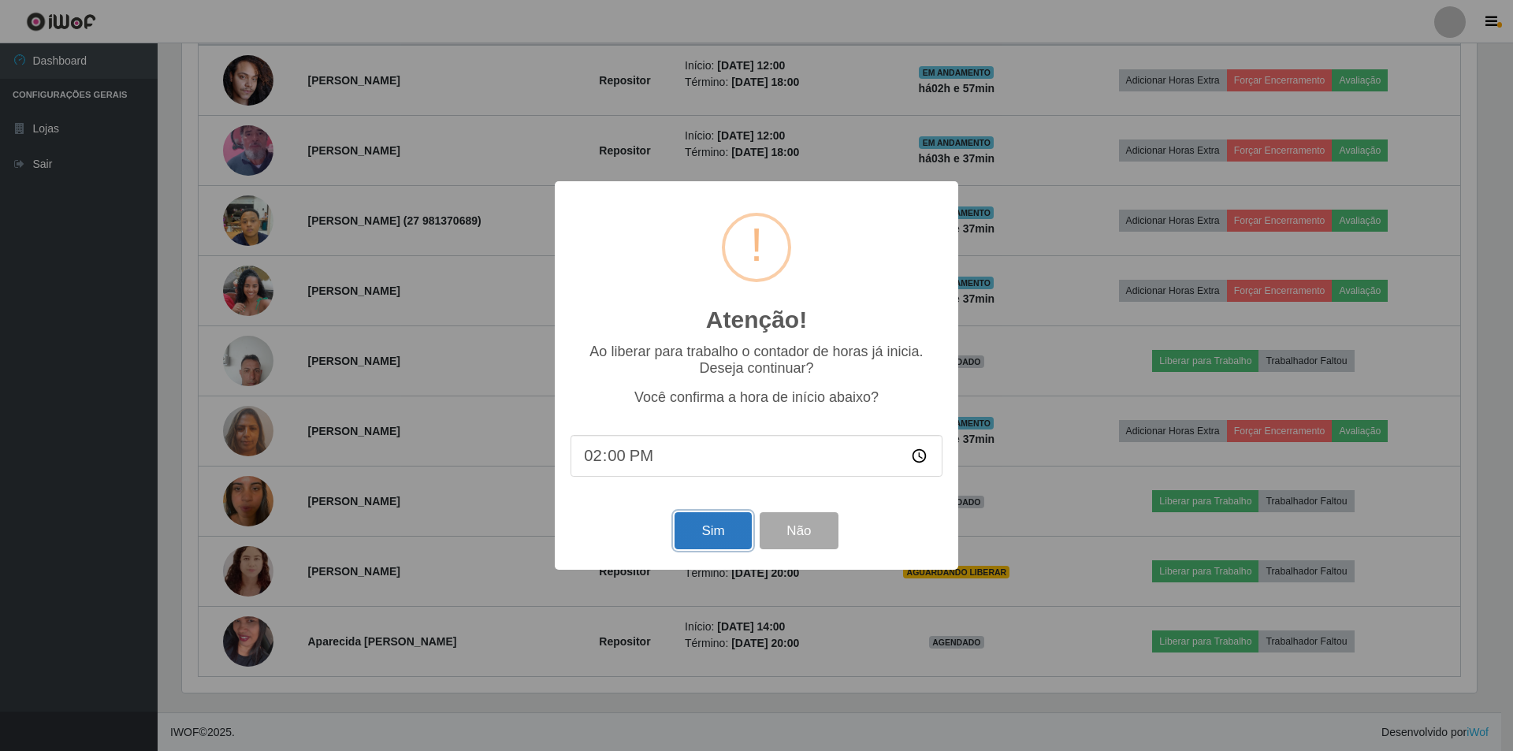
click at [705, 531] on button "Sim" at bounding box center [713, 530] width 76 height 37
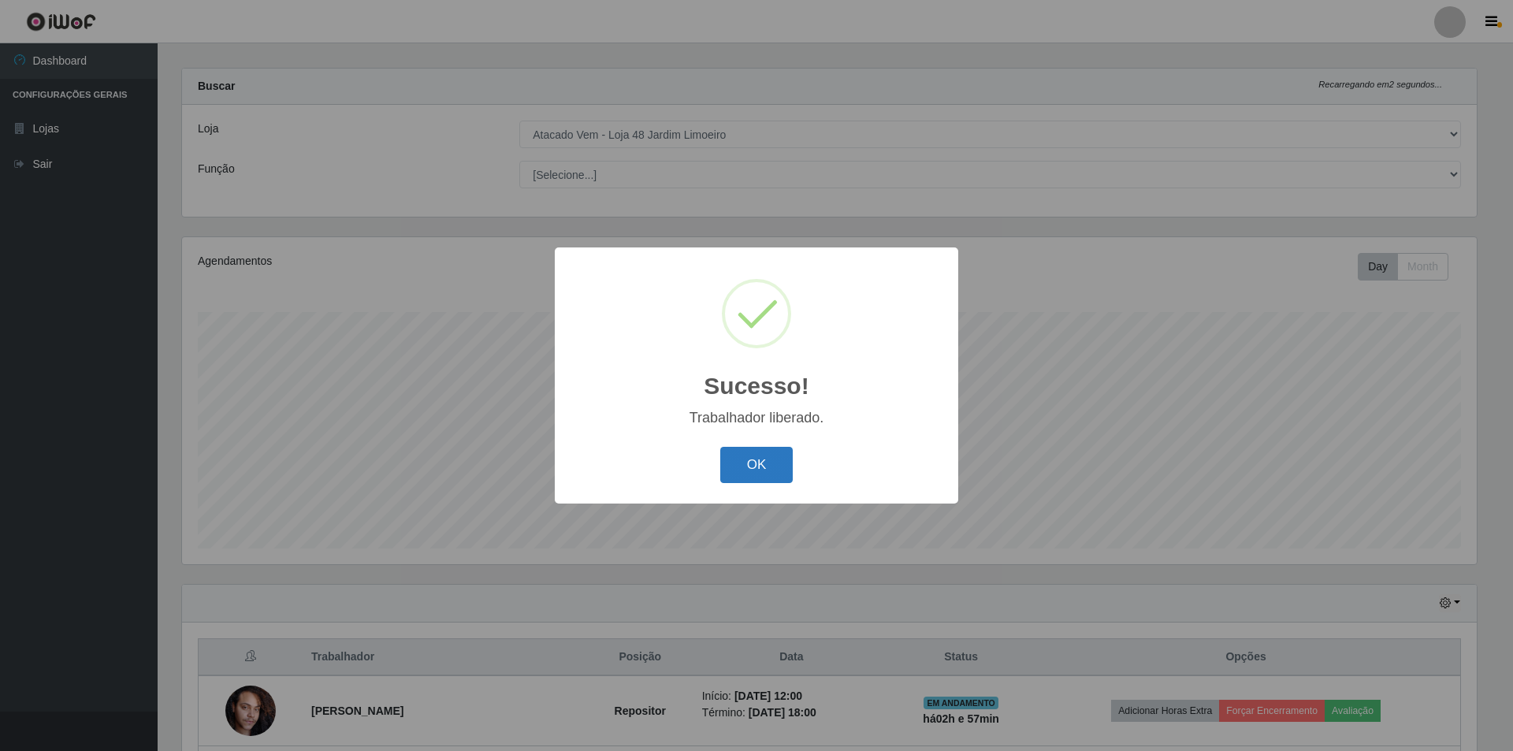
click at [769, 461] on button "OK" at bounding box center [756, 465] width 73 height 37
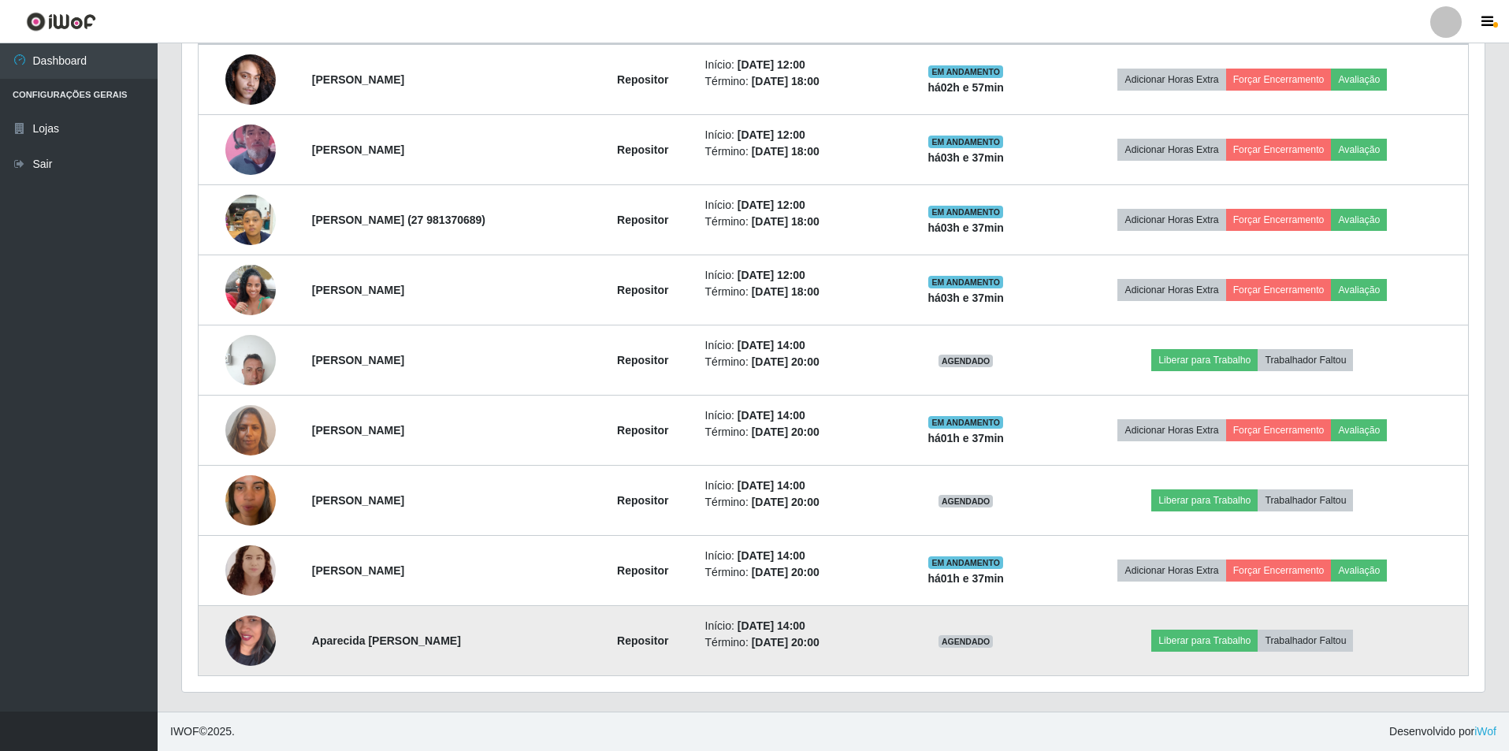
click at [244, 649] on img at bounding box center [250, 641] width 50 height 90
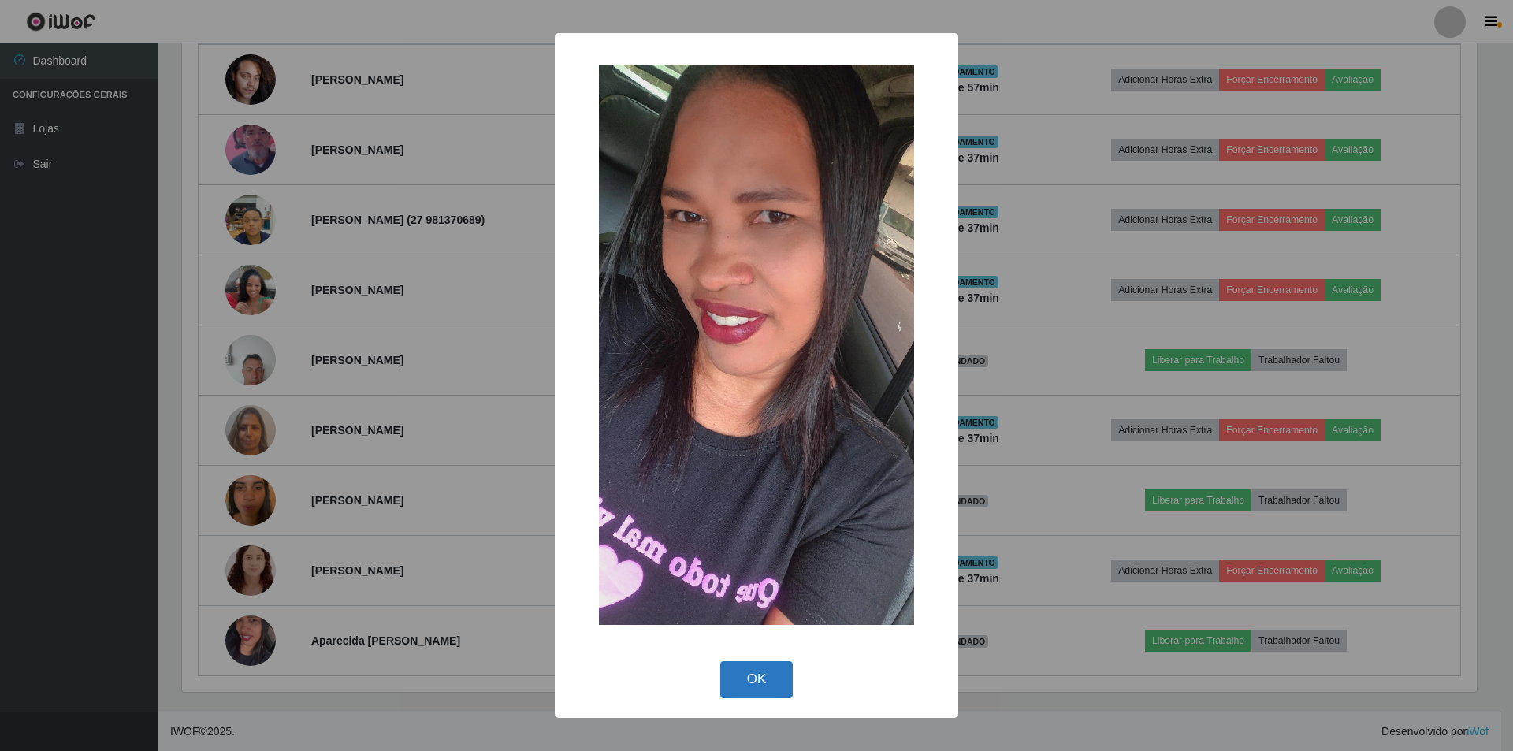
click at [751, 679] on button "OK" at bounding box center [756, 679] width 73 height 37
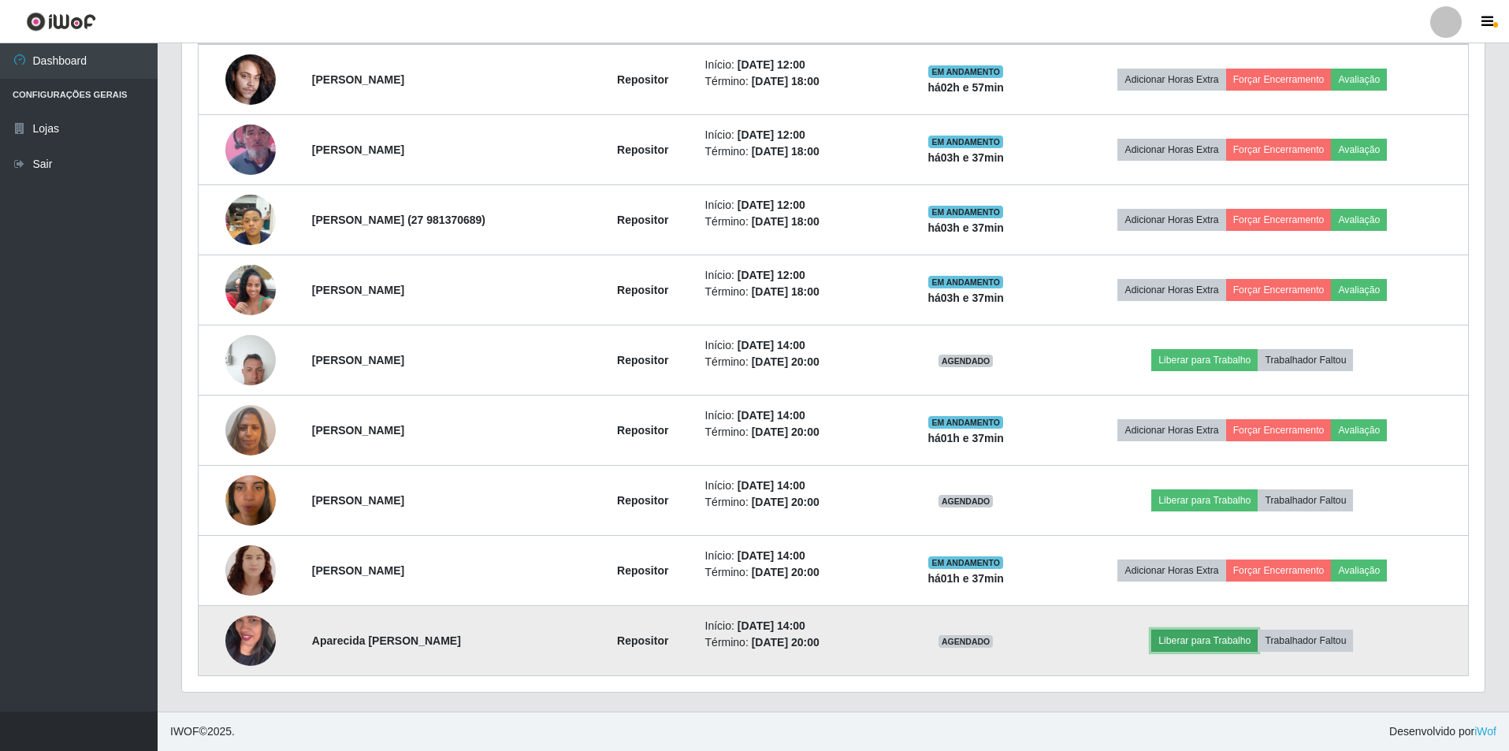
click at [1220, 638] on button "Liberar para Trabalho" at bounding box center [1205, 641] width 106 height 22
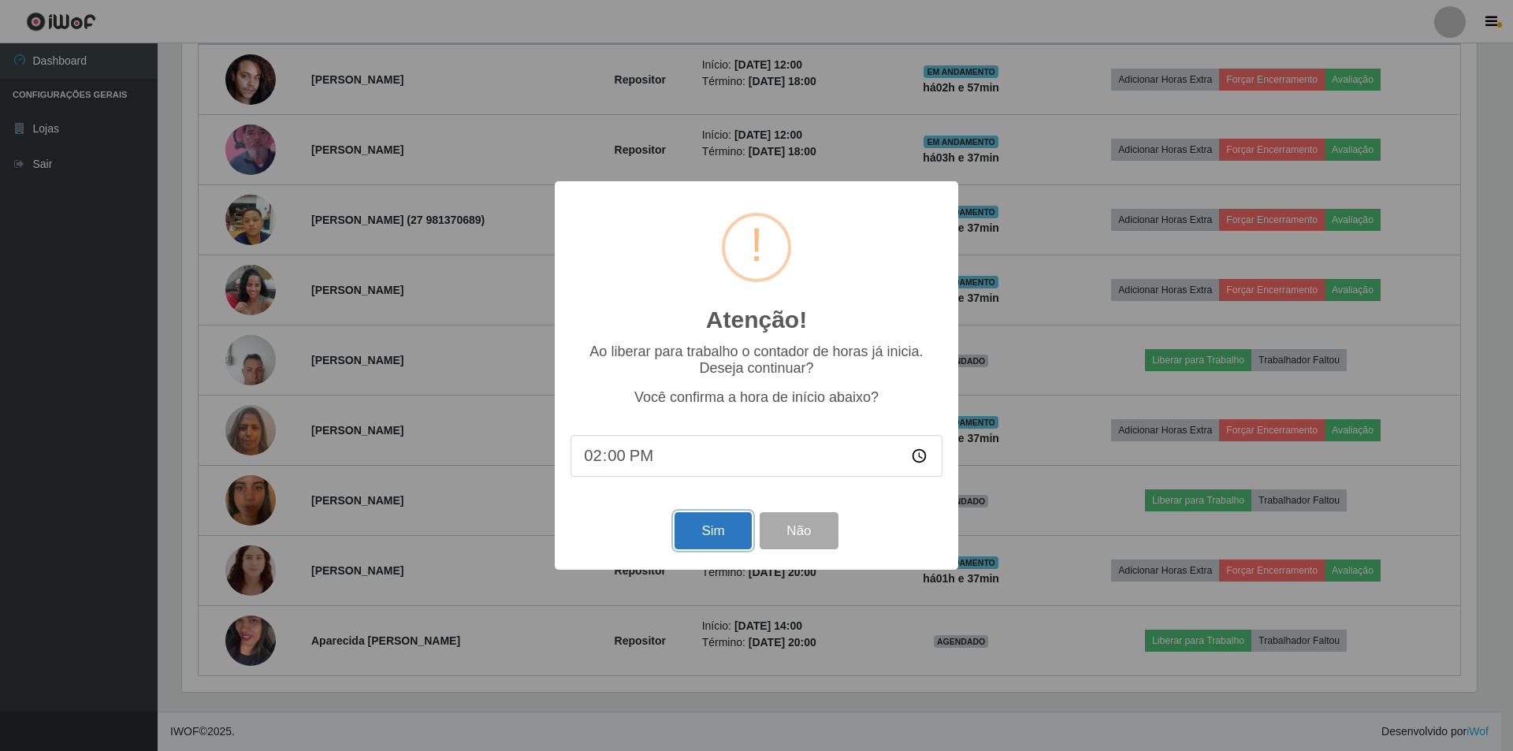
click at [714, 538] on button "Sim" at bounding box center [713, 530] width 76 height 37
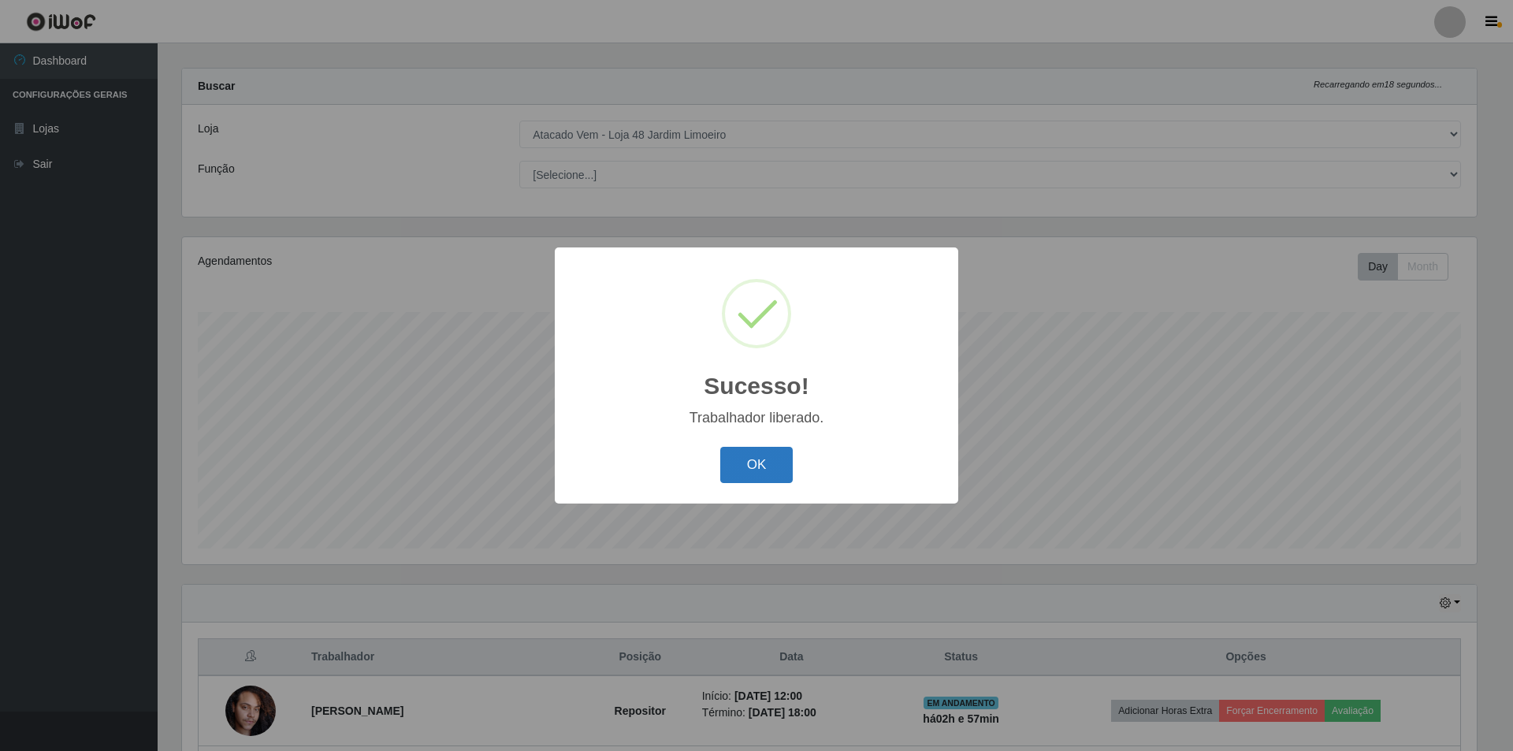
click at [759, 463] on button "OK" at bounding box center [756, 465] width 73 height 37
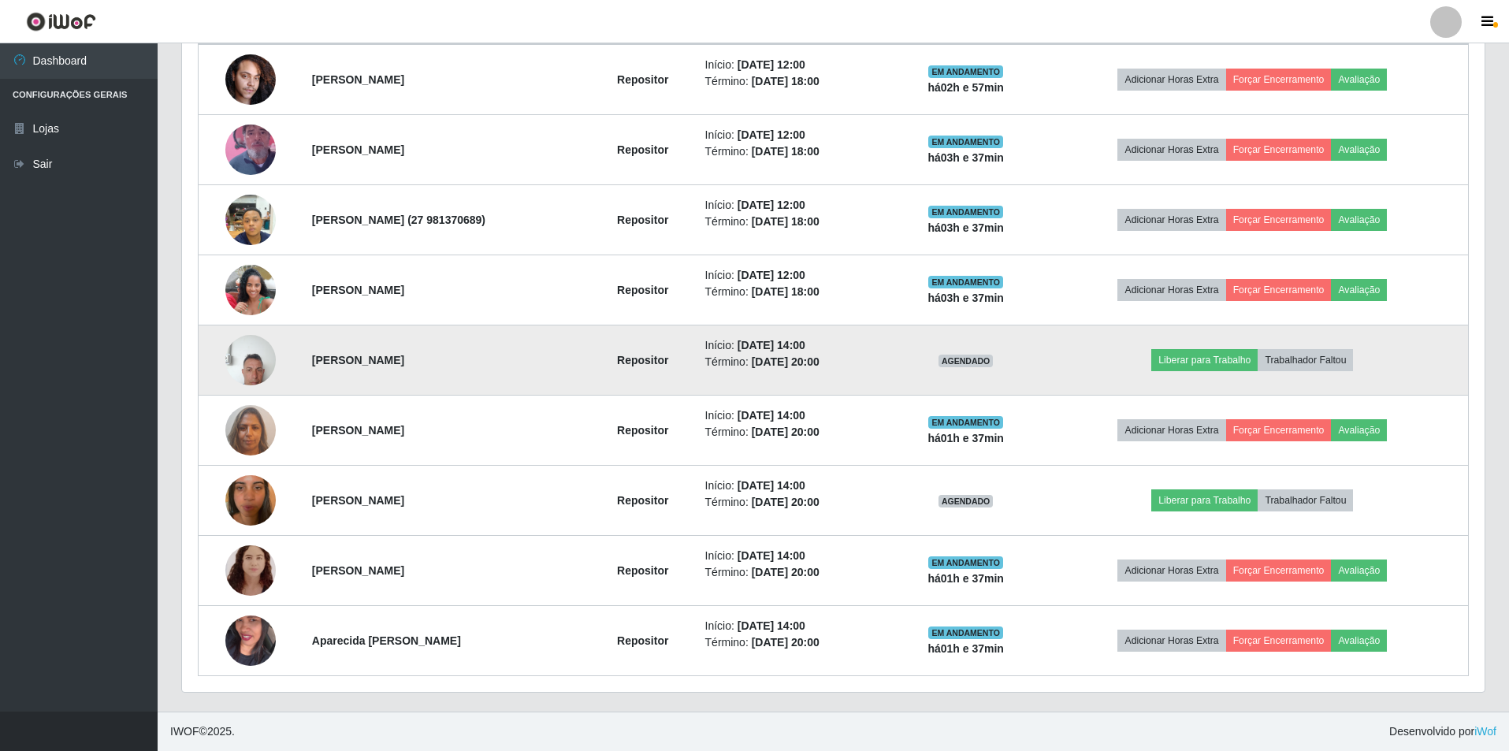
click at [238, 359] on img at bounding box center [250, 359] width 50 height 67
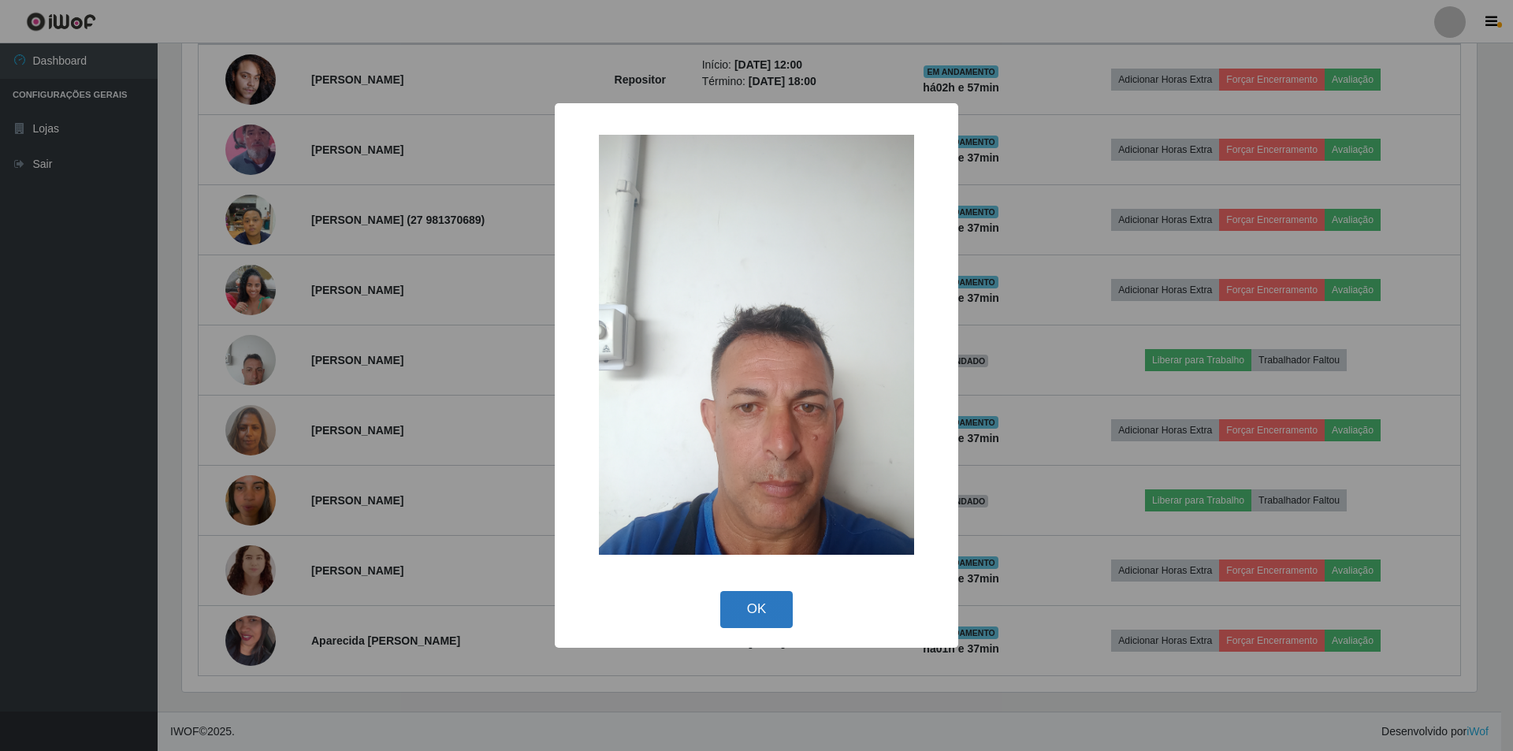
click at [772, 603] on button "OK" at bounding box center [756, 609] width 73 height 37
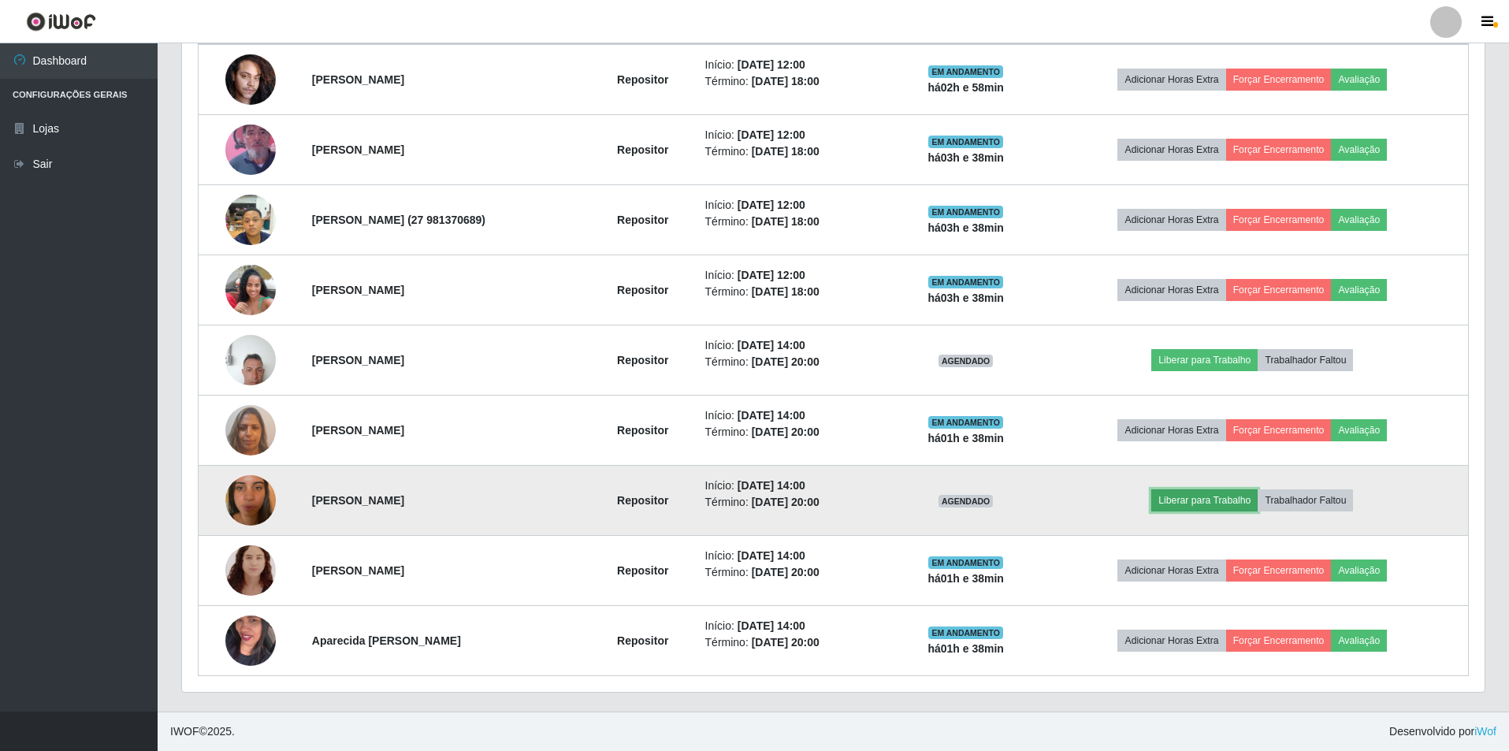
click at [1212, 505] on button "Liberar para Trabalho" at bounding box center [1205, 500] width 106 height 22
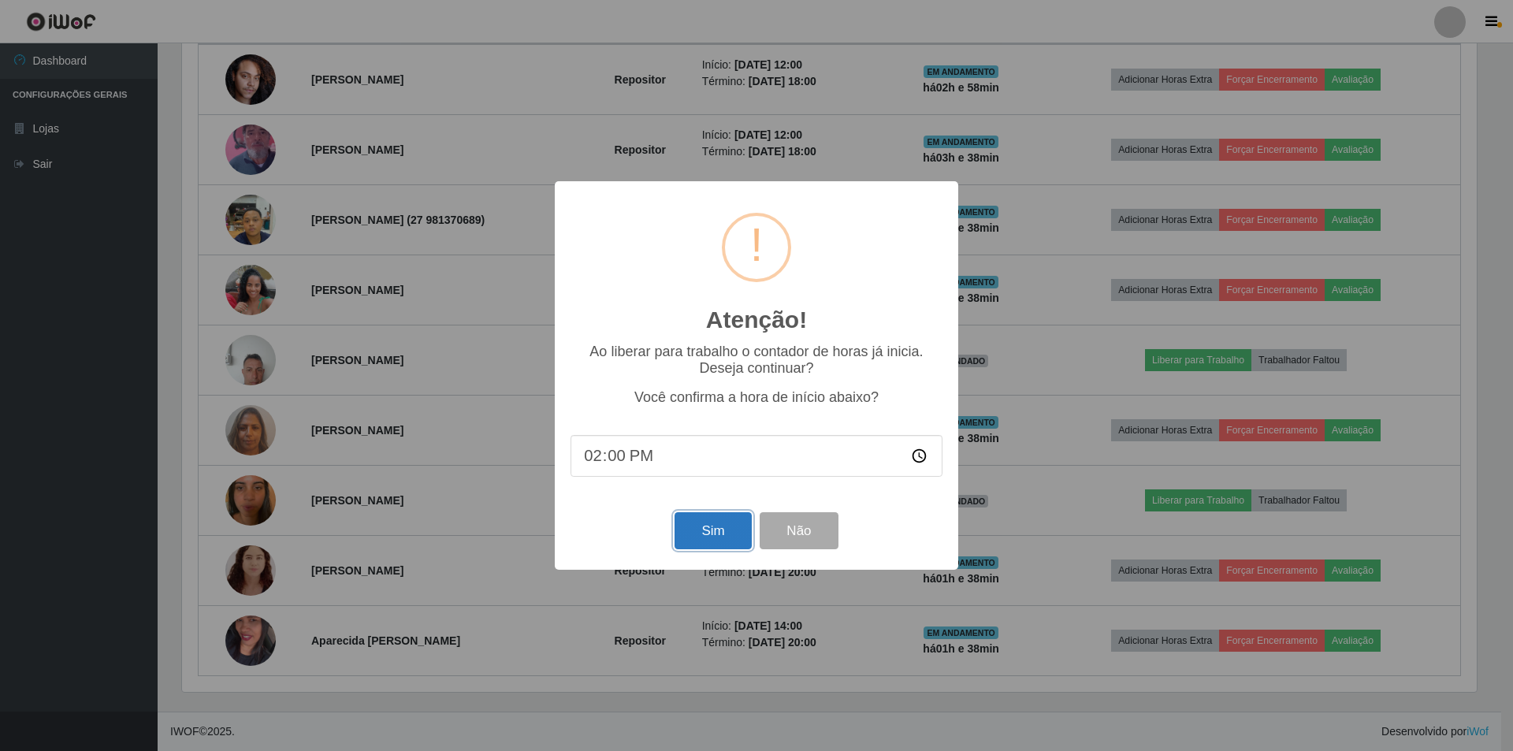
click at [697, 533] on button "Sim" at bounding box center [713, 530] width 76 height 37
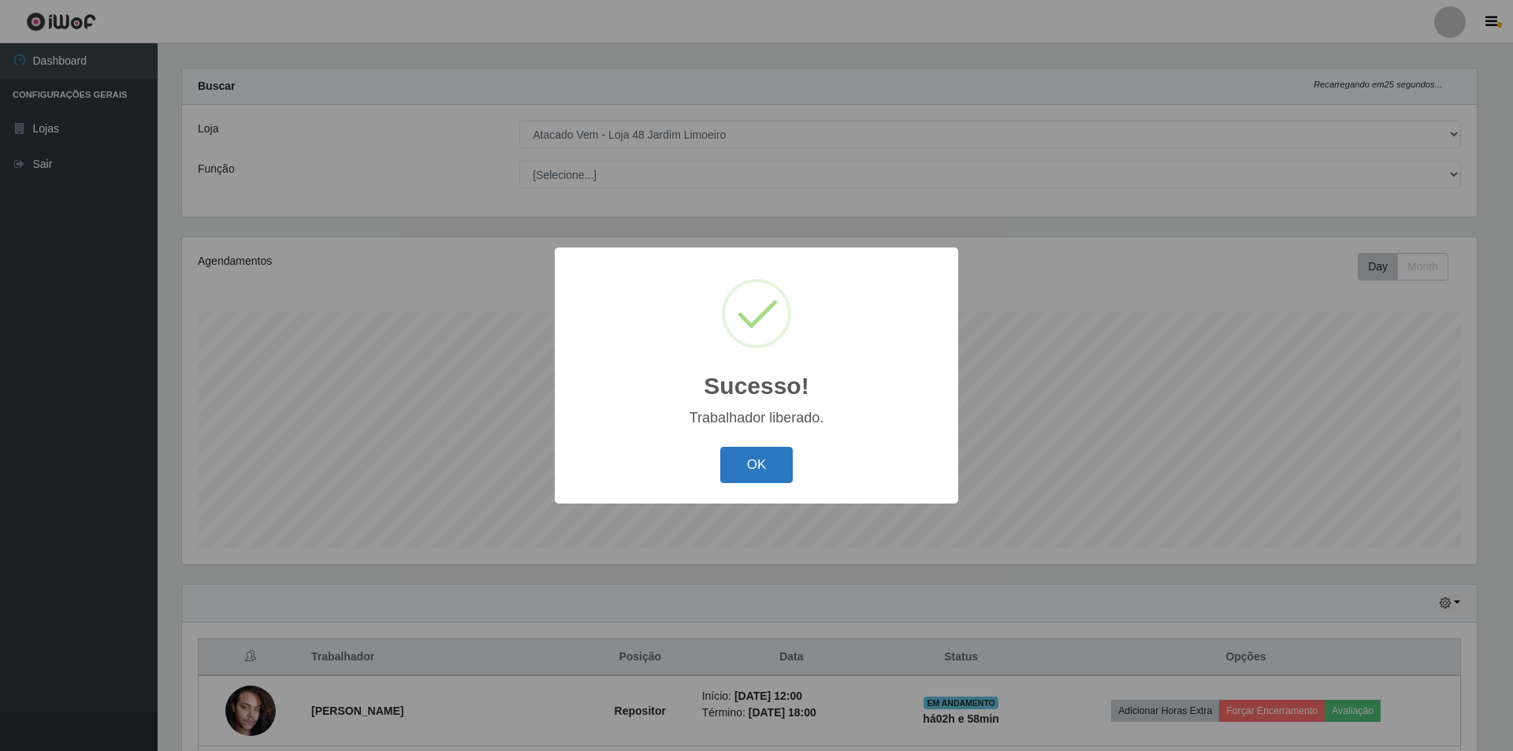
click at [757, 461] on button "OK" at bounding box center [756, 465] width 73 height 37
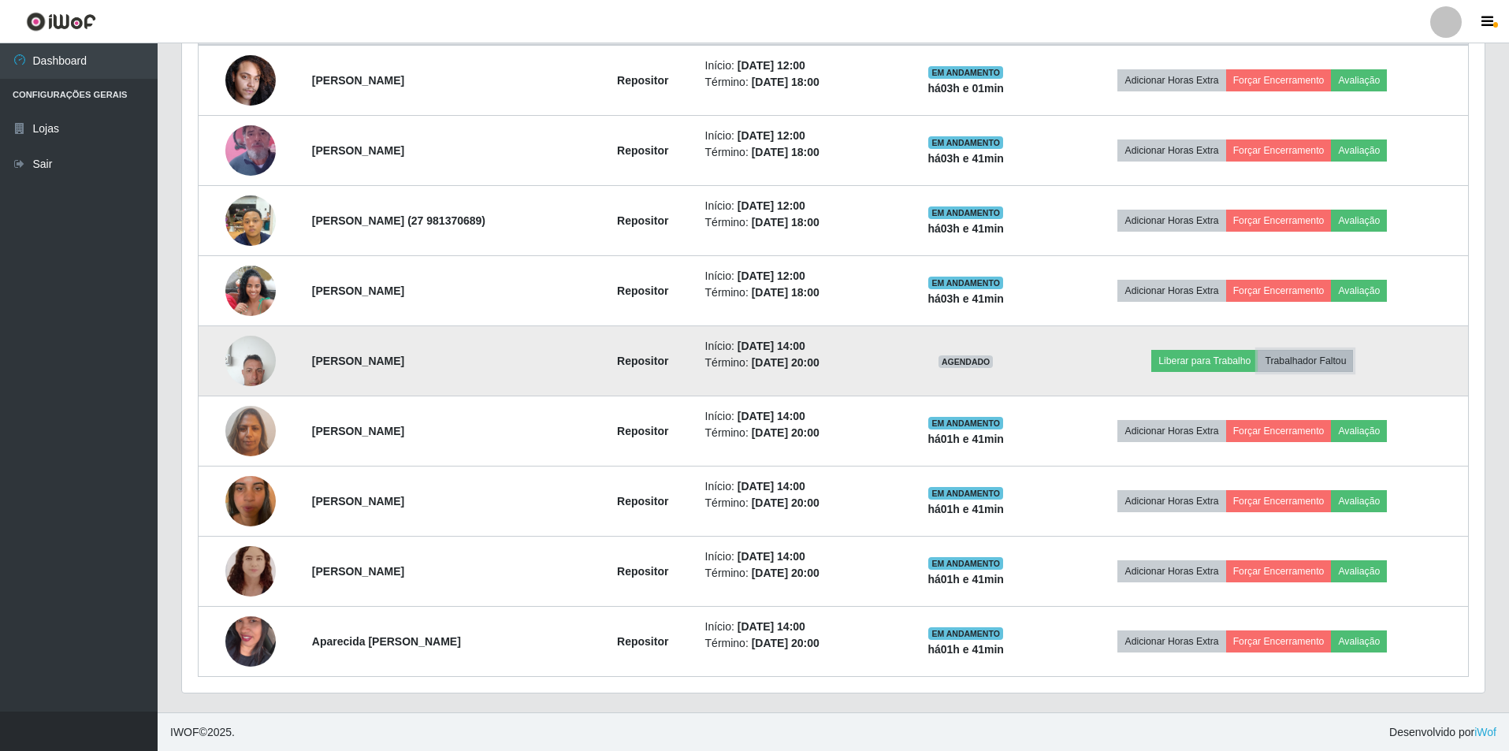
click at [1341, 358] on button "Trabalhador Faltou" at bounding box center [1305, 361] width 95 height 22
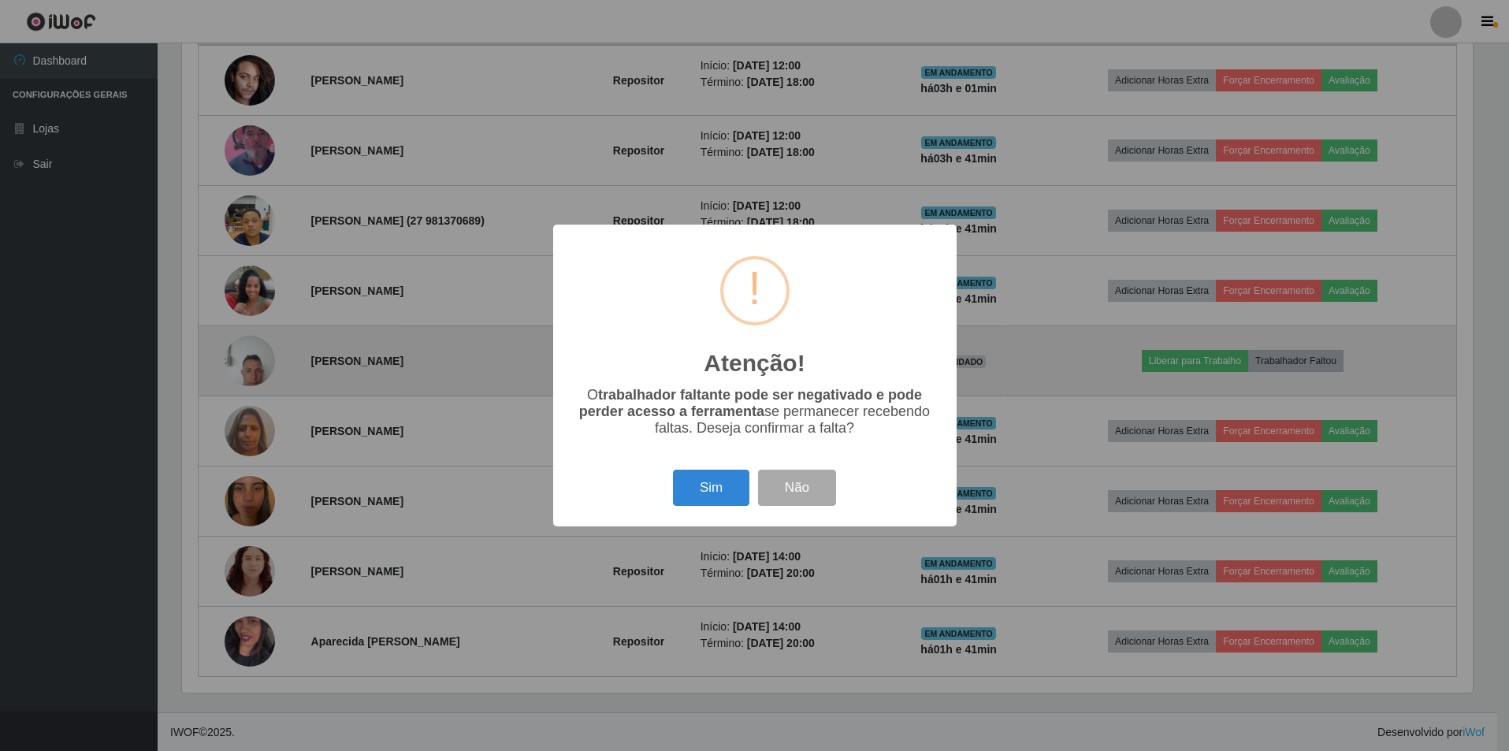
scroll to position [327, 1295]
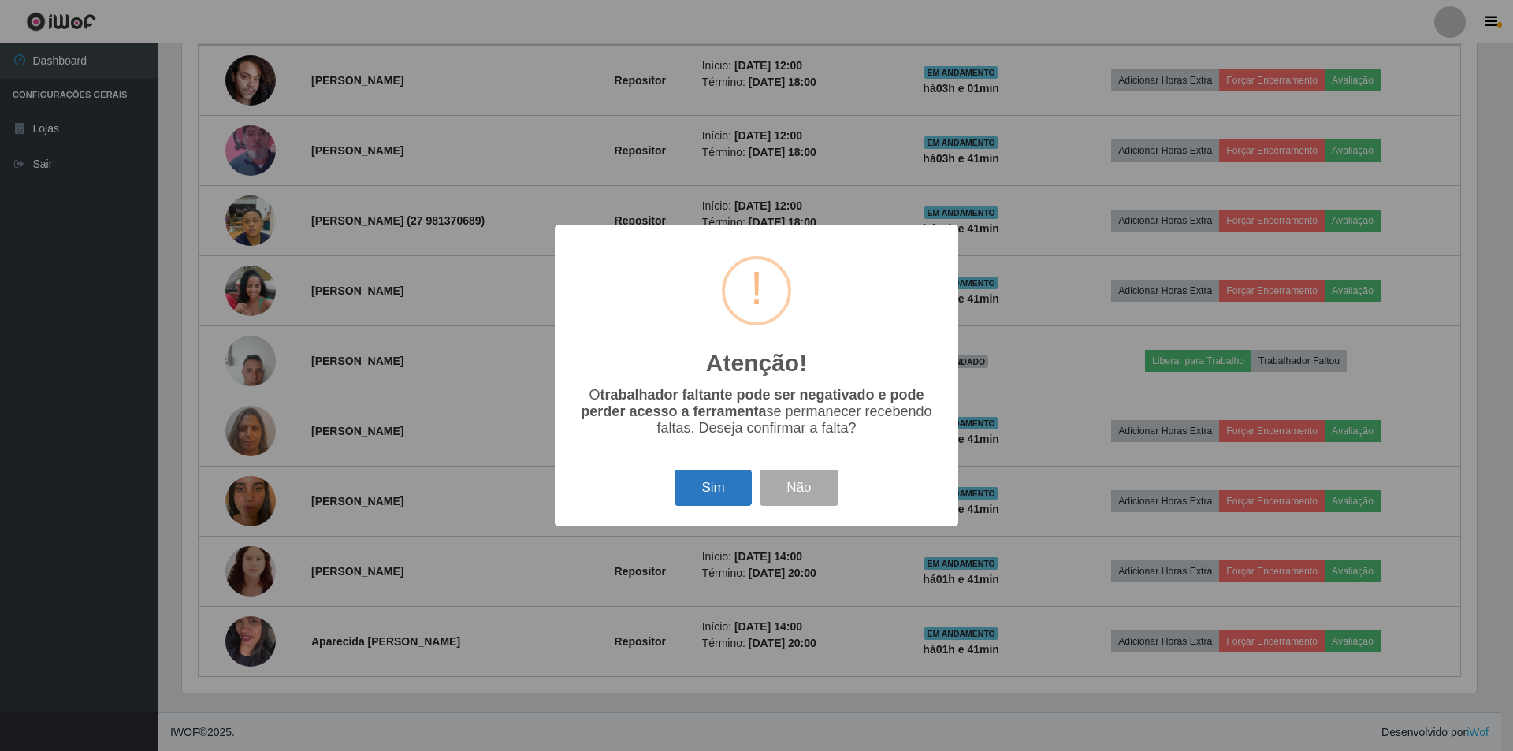
click at [700, 497] on button "Sim" at bounding box center [713, 488] width 76 height 37
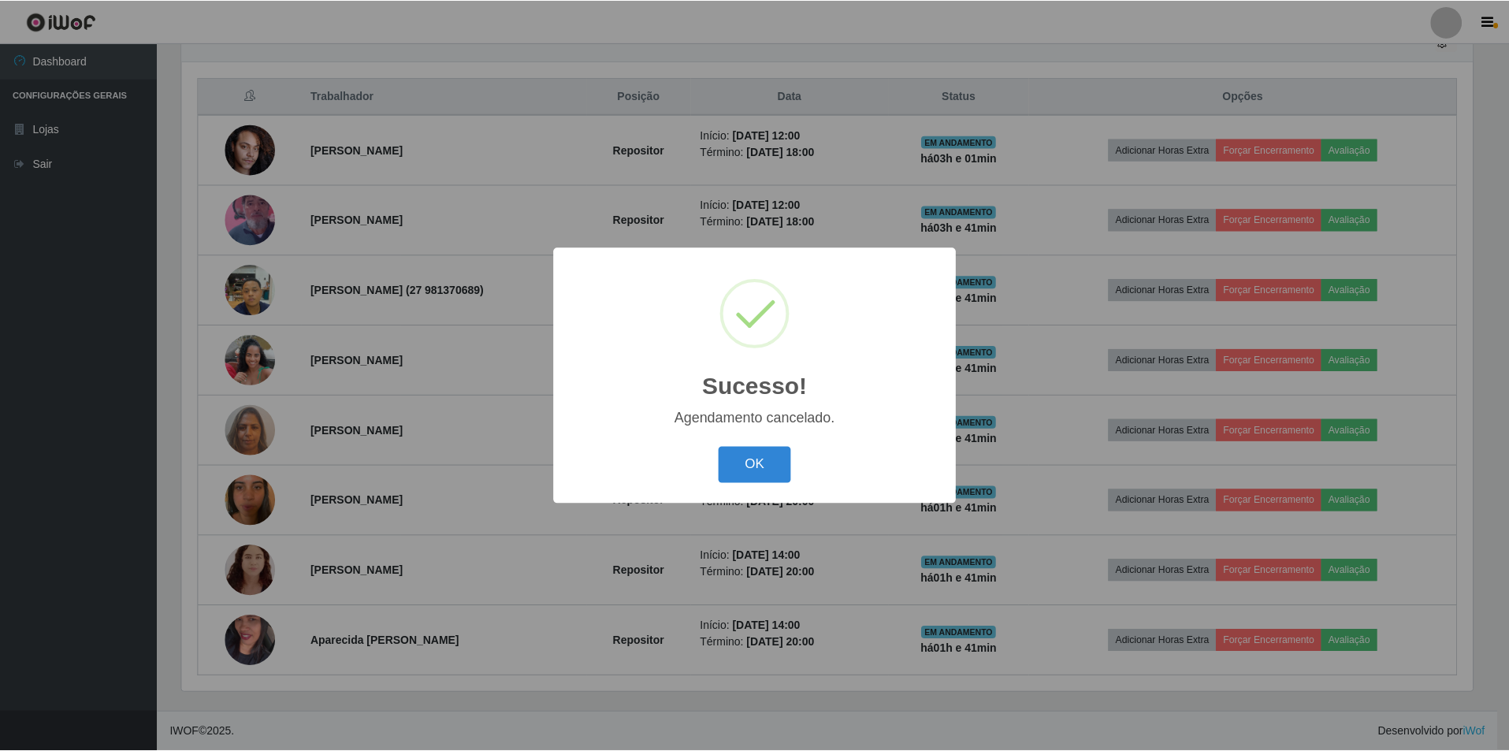
scroll to position [576, 0]
click at [750, 471] on button "OK" at bounding box center [756, 465] width 73 height 37
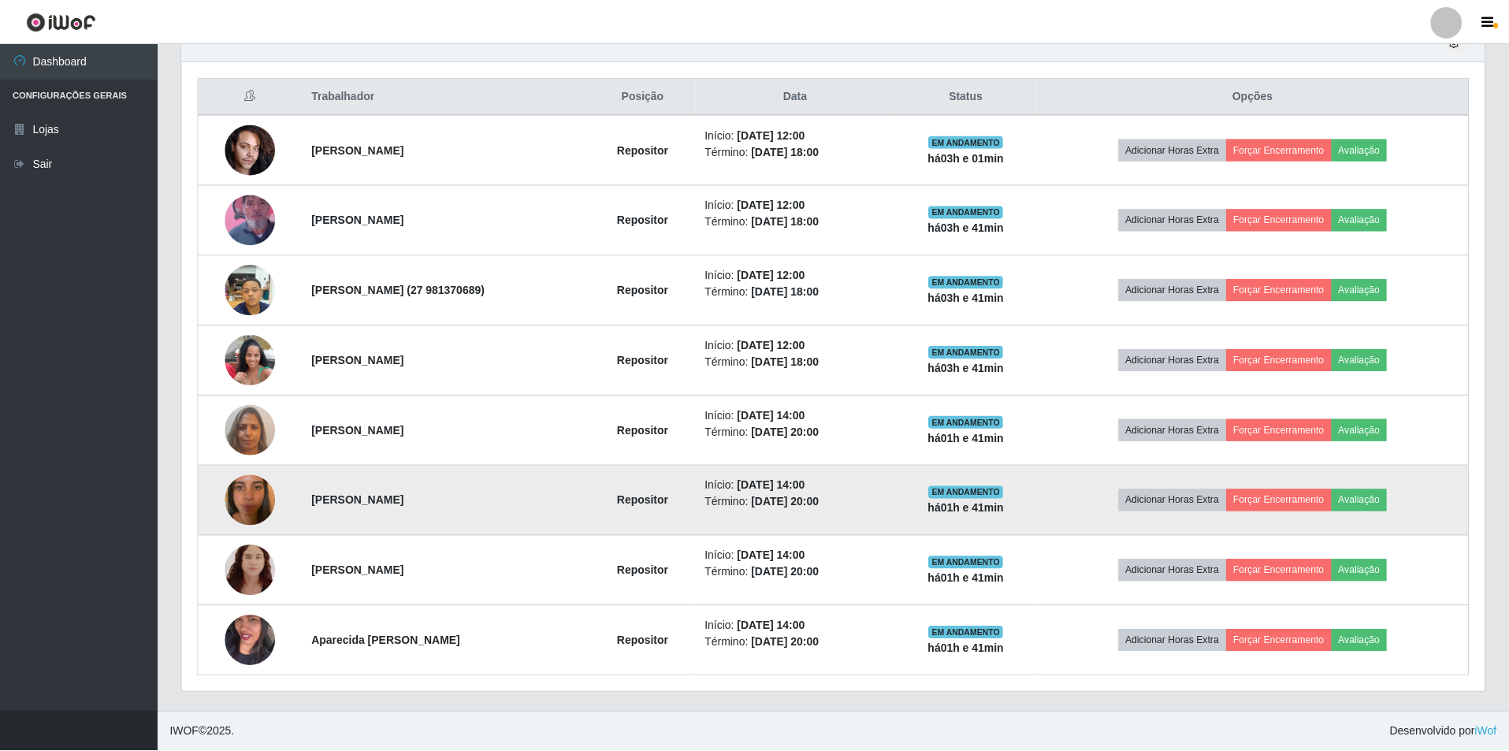
scroll to position [327, 1303]
